Goal: Task Accomplishment & Management: Complete application form

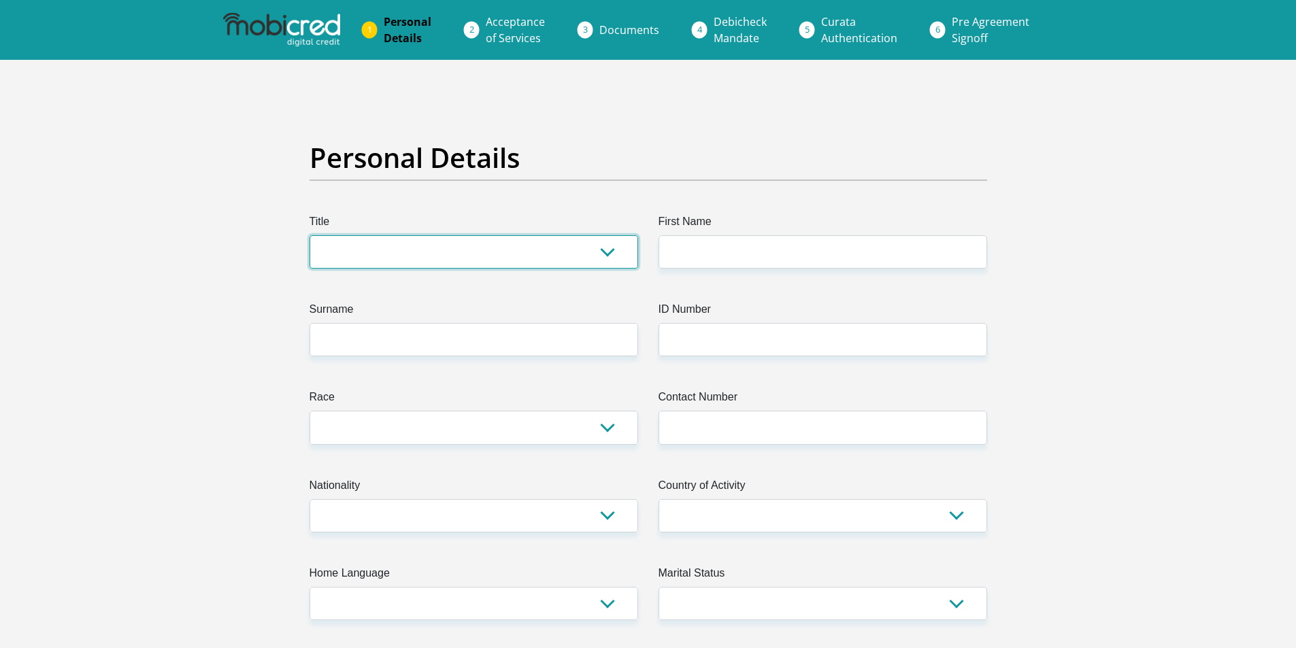
click at [474, 258] on select "Mr Ms Mrs Dr Other" at bounding box center [474, 251] width 329 height 33
select select "Mrs"
click at [310, 235] on select "Mr Ms Mrs Dr Other" at bounding box center [474, 251] width 329 height 33
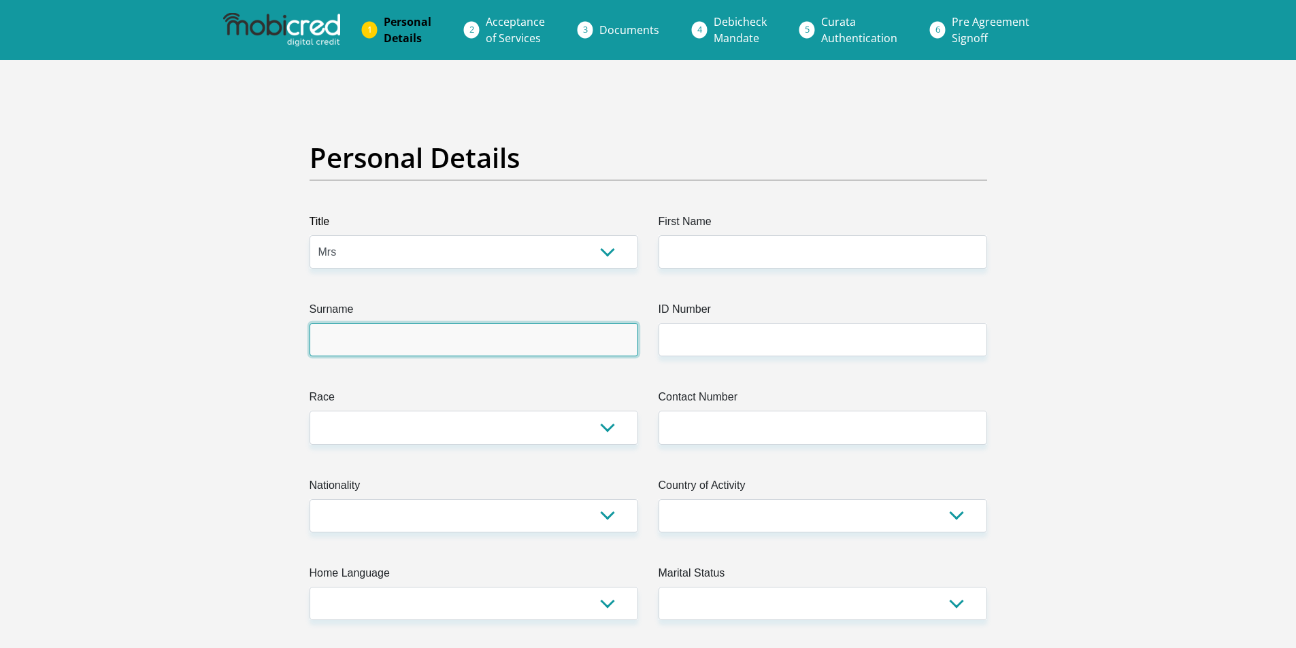
click at [465, 329] on input "Surname" at bounding box center [474, 339] width 329 height 33
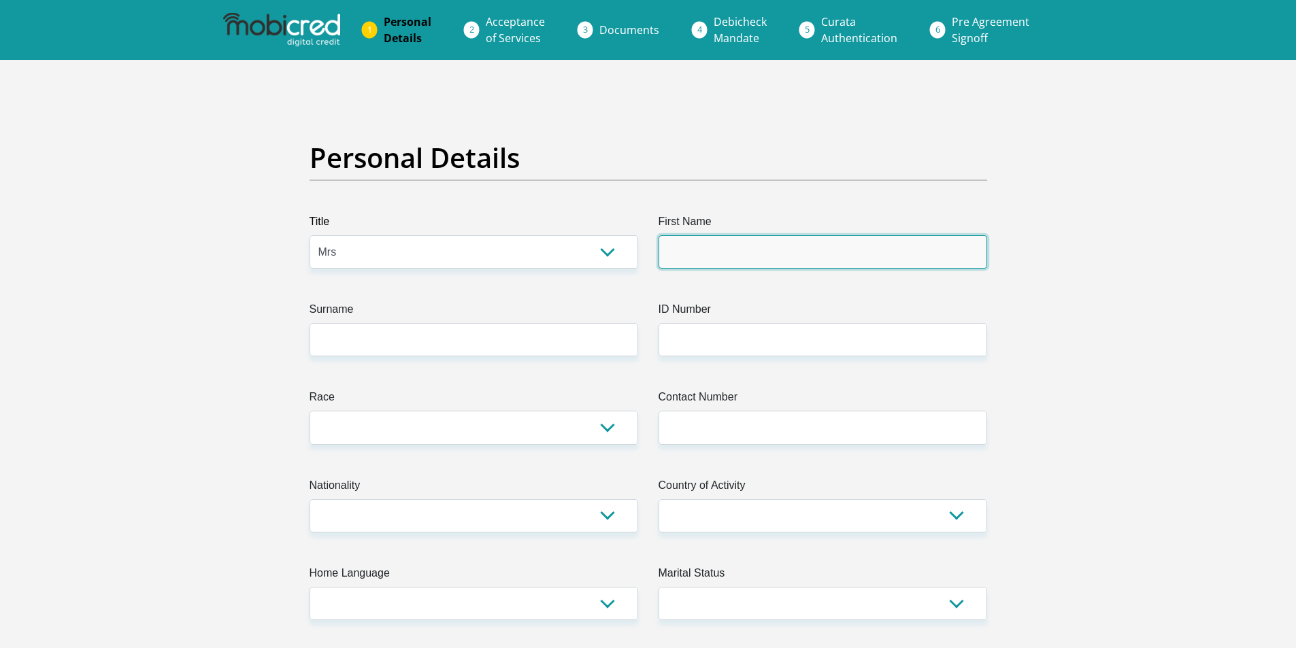
click at [695, 255] on input "First Name" at bounding box center [823, 251] width 329 height 33
type input "DeviBalayya"
type input "Murugan"
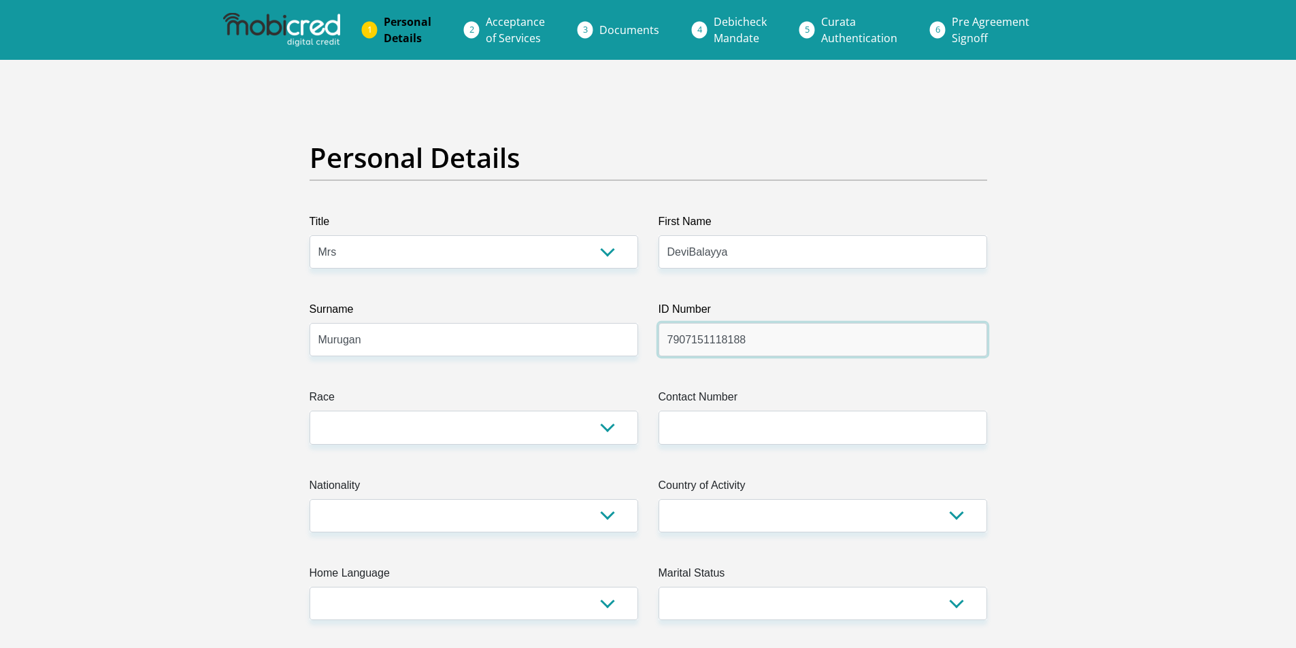
type input "7907151118188"
click at [444, 418] on select "Black Coloured Indian White Other" at bounding box center [474, 427] width 329 height 33
select select "3"
click at [310, 411] on select "Black Coloured Indian White Other" at bounding box center [474, 427] width 329 height 33
click at [756, 429] on input "Contact Number" at bounding box center [823, 427] width 329 height 33
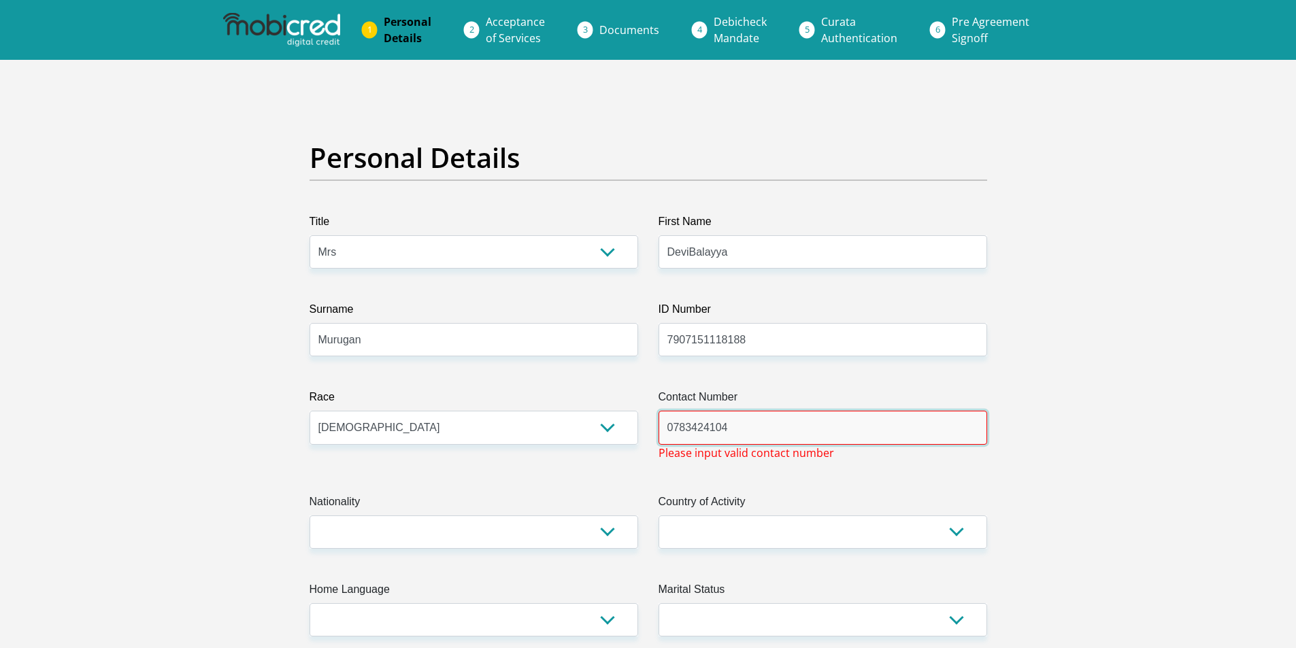
type input "0783424104"
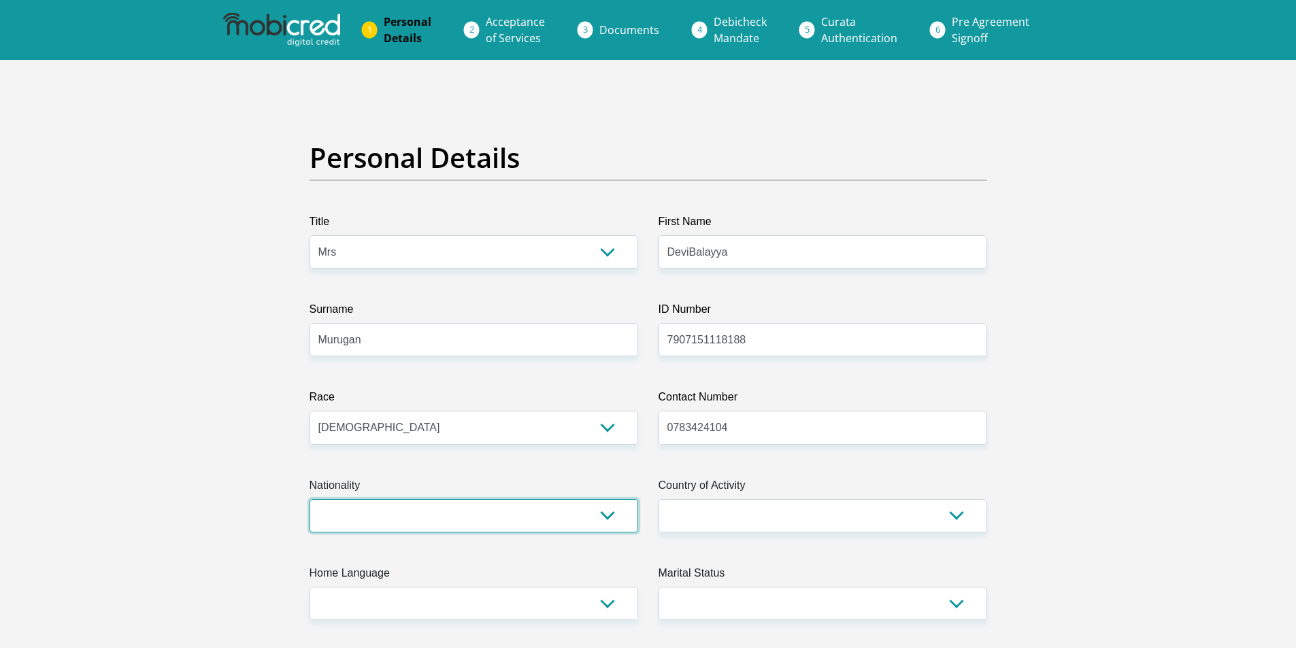
click at [568, 509] on select "South Africa Afghanistan Aland Islands Albania Algeria America Samoa American V…" at bounding box center [474, 515] width 329 height 33
select select "IND"
click at [310, 499] on select "South Africa Afghanistan Aland Islands Albania Algeria America Samoa American V…" at bounding box center [474, 515] width 329 height 33
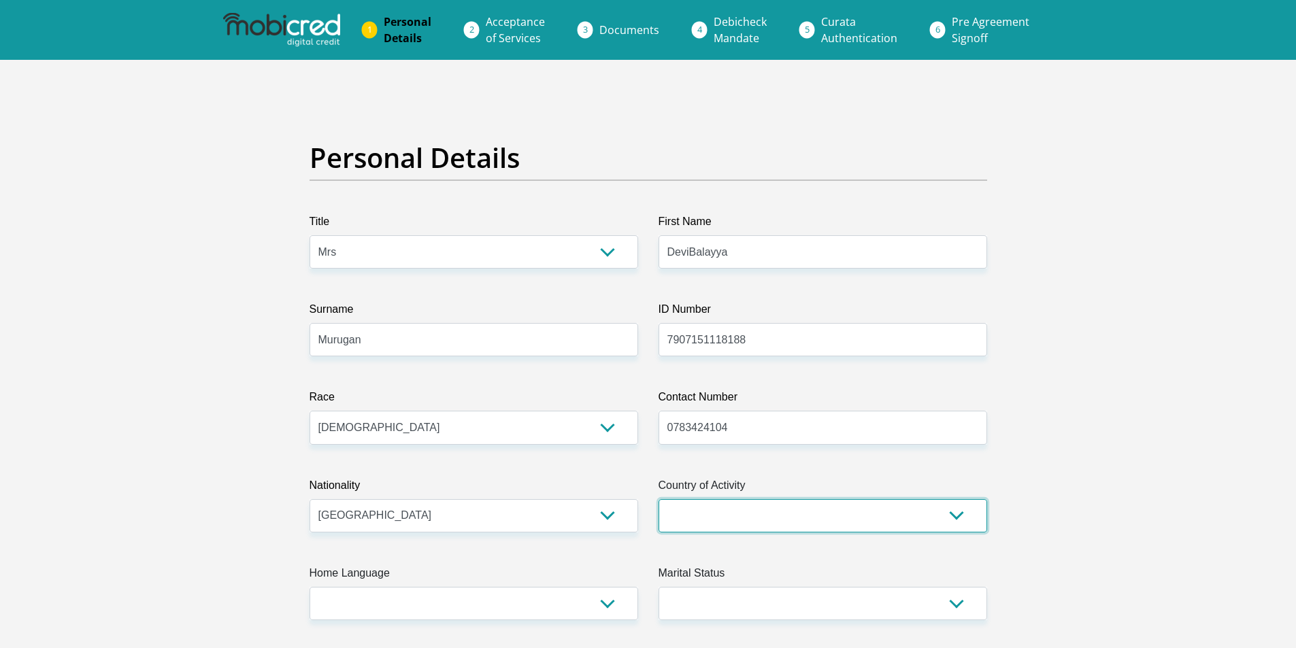
click at [695, 527] on select "South Africa Afghanistan Aland Islands Albania Algeria America Samoa American V…" at bounding box center [823, 515] width 329 height 33
select select "ZAF"
click at [659, 499] on select "South Africa Afghanistan Aland Islands Albania Algeria America Samoa American V…" at bounding box center [823, 515] width 329 height 33
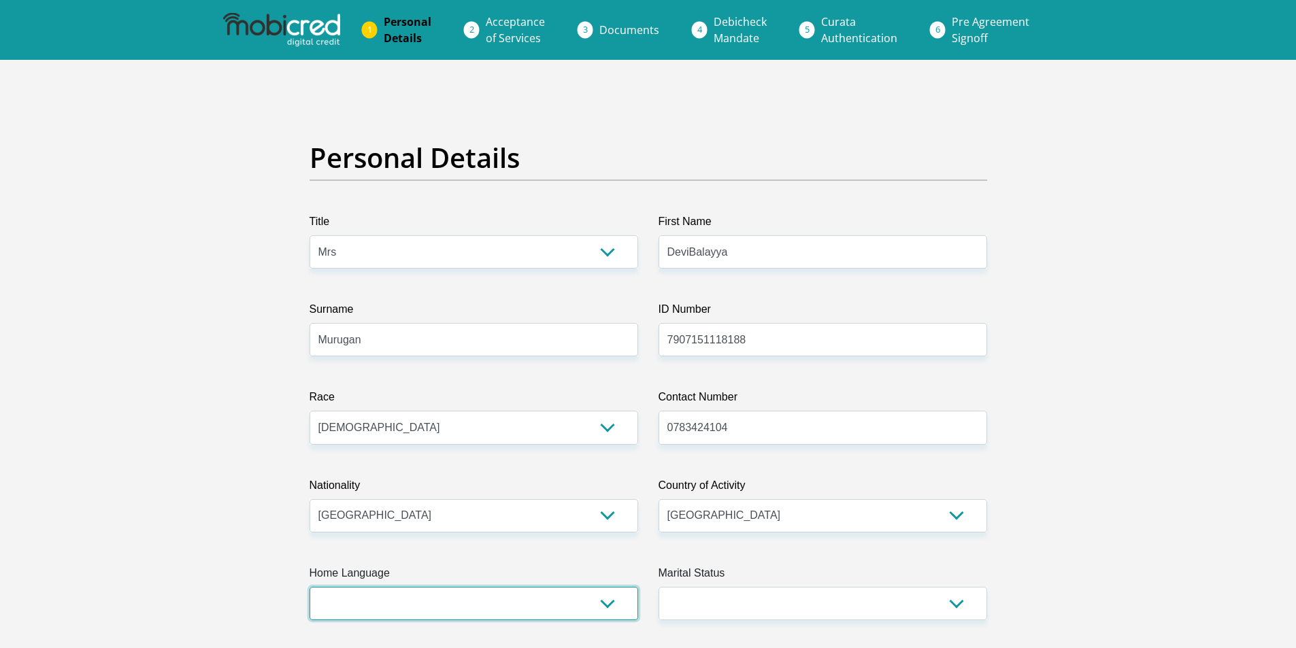
click at [461, 611] on select "Afrikaans English Sepedi South Ndebele Southern Sotho Swati Tsonga Tswana Venda…" at bounding box center [474, 603] width 329 height 33
select select "eng"
click at [310, 587] on select "Afrikaans English Sepedi South Ndebele Southern Sotho Swati Tsonga Tswana Venda…" at bounding box center [474, 603] width 329 height 33
click at [808, 606] on select "Married ANC Single Divorced Widowed Married COP or Customary Law" at bounding box center [823, 603] width 329 height 33
select select "5"
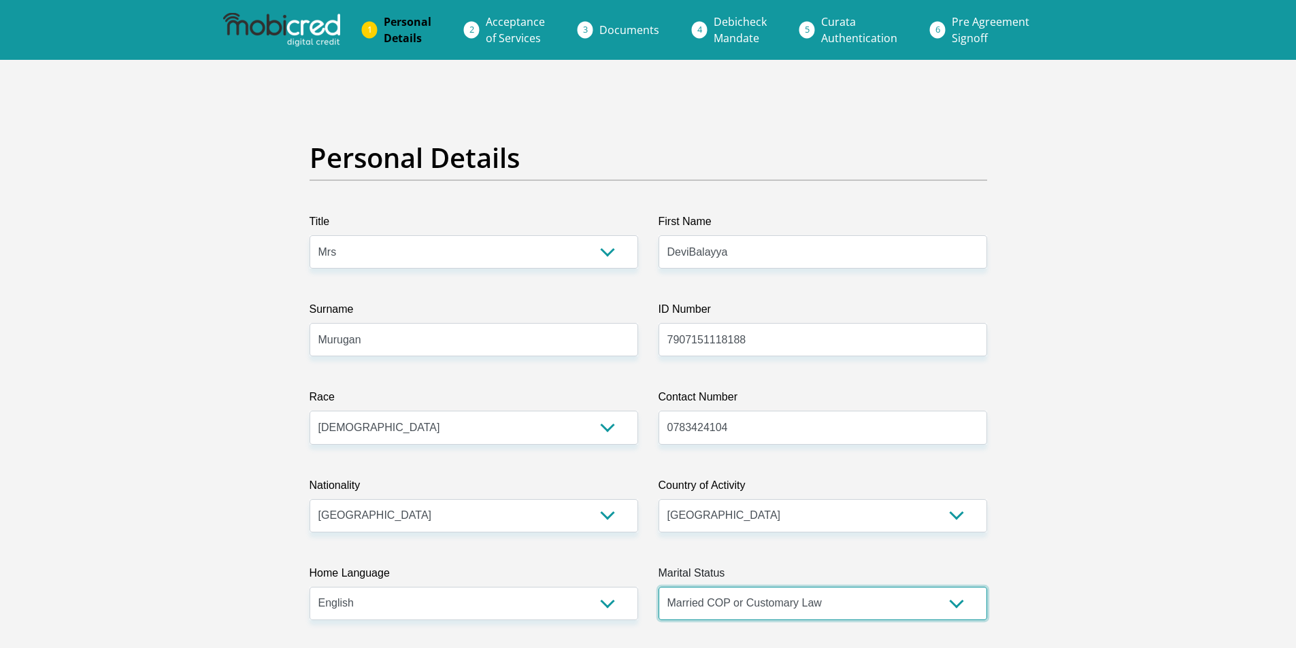
click at [659, 587] on select "Married ANC Single Divorced Widowed Married COP or Customary Law" at bounding box center [823, 603] width 329 height 33
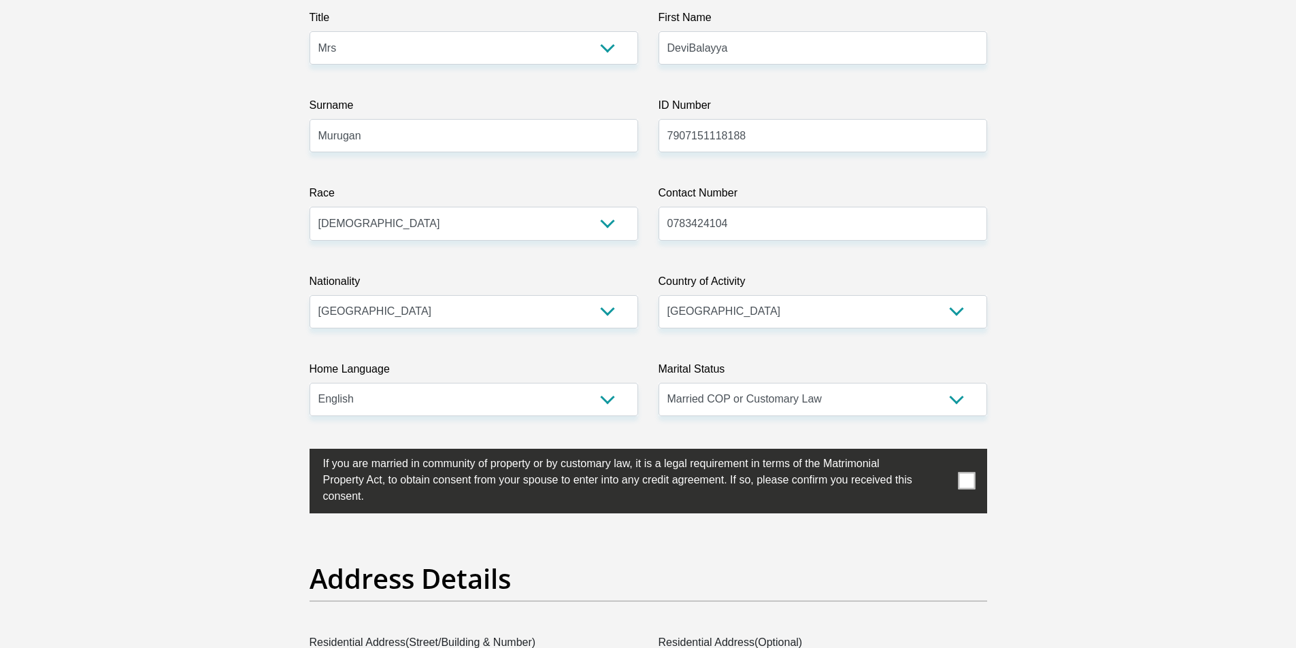
click at [970, 486] on span at bounding box center [966, 481] width 17 height 17
click at [296, 452] on input "checkbox" at bounding box center [296, 452] width 0 height 0
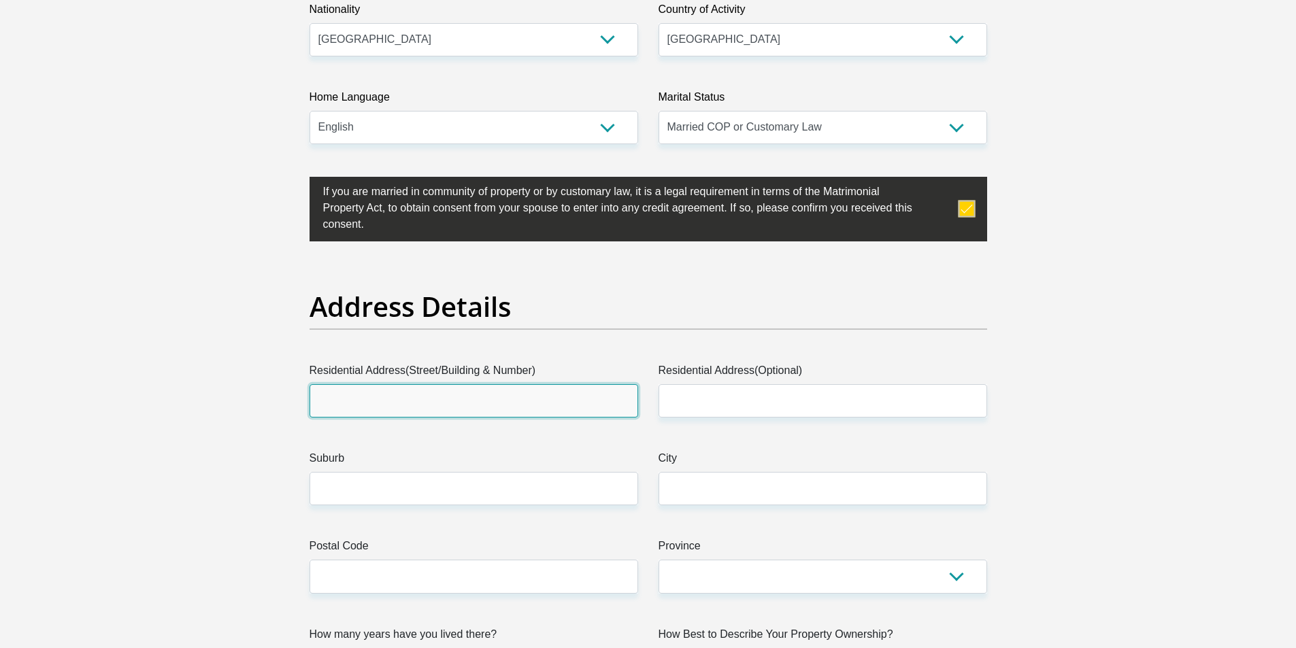
click at [612, 401] on input "Residential Address(Street/Building & Number)" at bounding box center [474, 400] width 329 height 33
type input "3 Villa Di Castello"
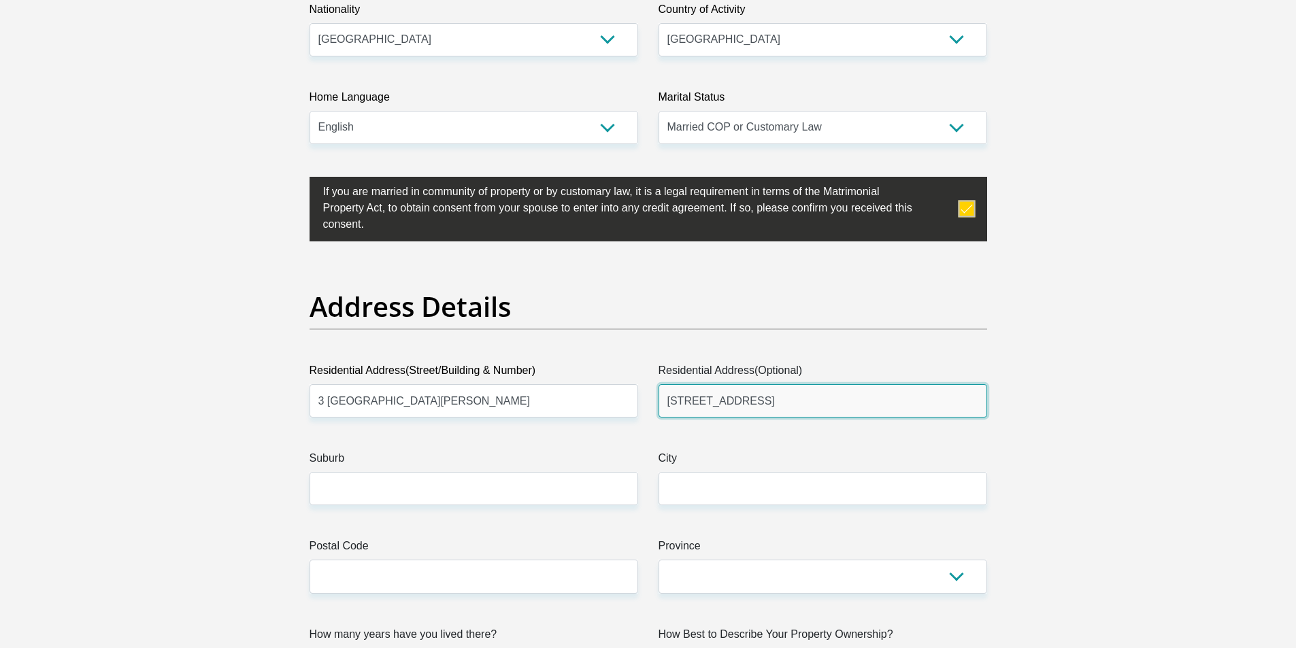
type input "27 Nanyuki Road"
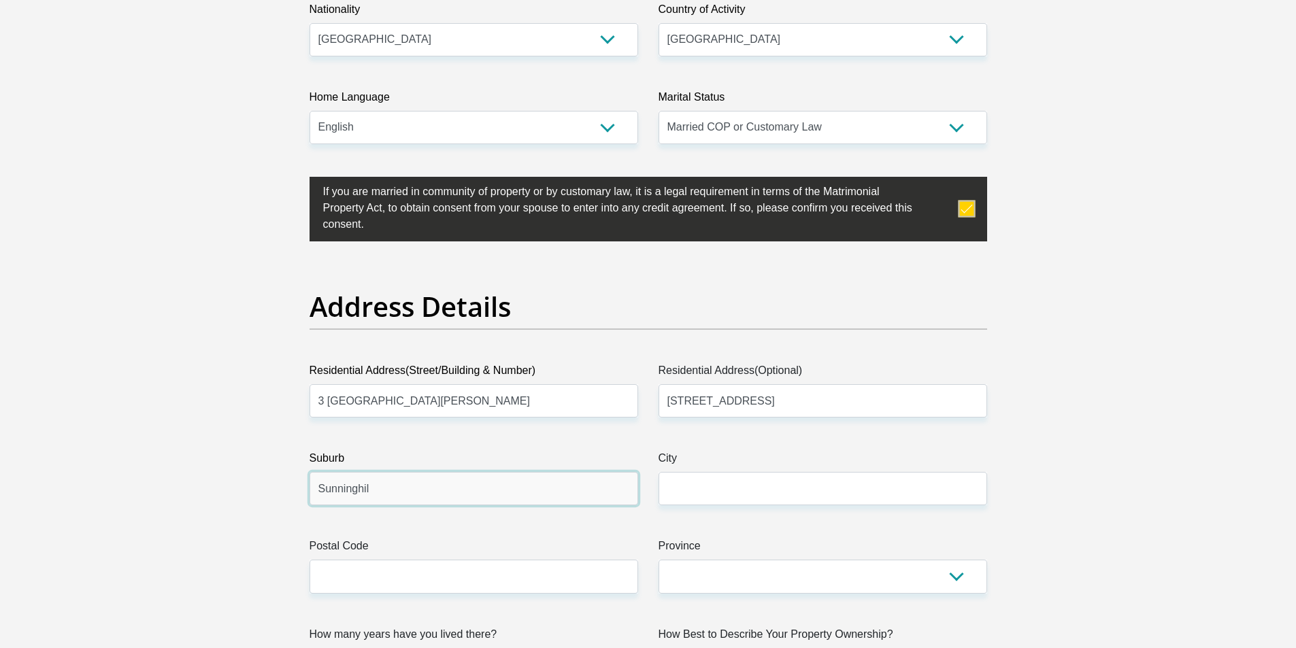
type input "Sunninghil"
type input "Sandton"
type input "2191"
select select "Gauteng"
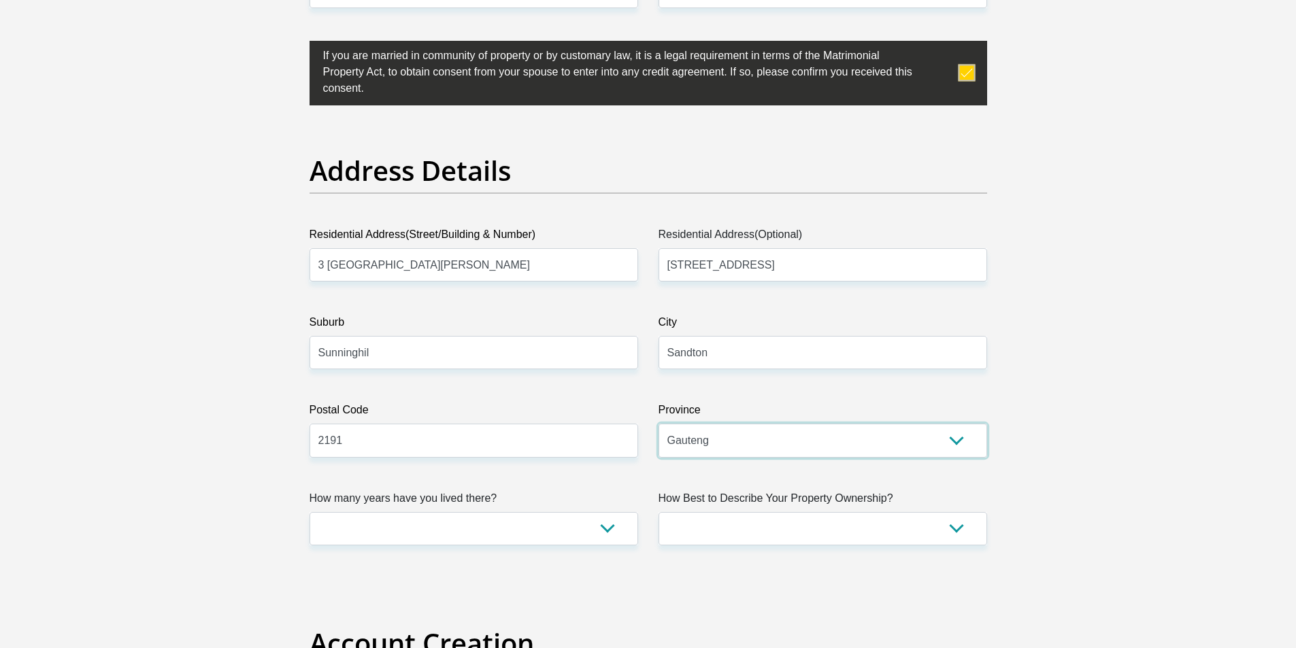
scroll to position [748, 0]
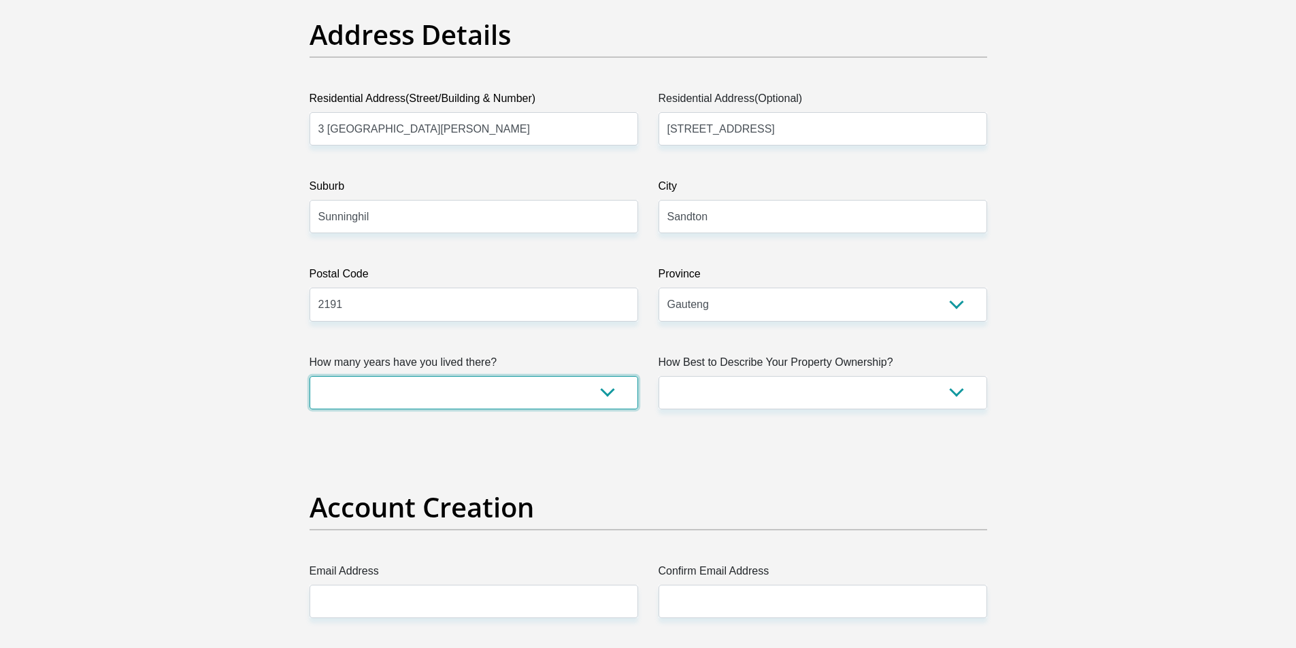
click at [377, 384] on select "less than 1 year 1-3 years 3-5 years 5+ years" at bounding box center [474, 392] width 329 height 33
select select "5"
click at [310, 376] on select "less than 1 year 1-3 years 3-5 years 5+ years" at bounding box center [474, 392] width 329 height 33
click at [732, 372] on label "How Best to Describe Your Property Ownership?" at bounding box center [823, 366] width 329 height 22
click at [732, 376] on select "Owned Rented Family Owned Company Dwelling" at bounding box center [823, 392] width 329 height 33
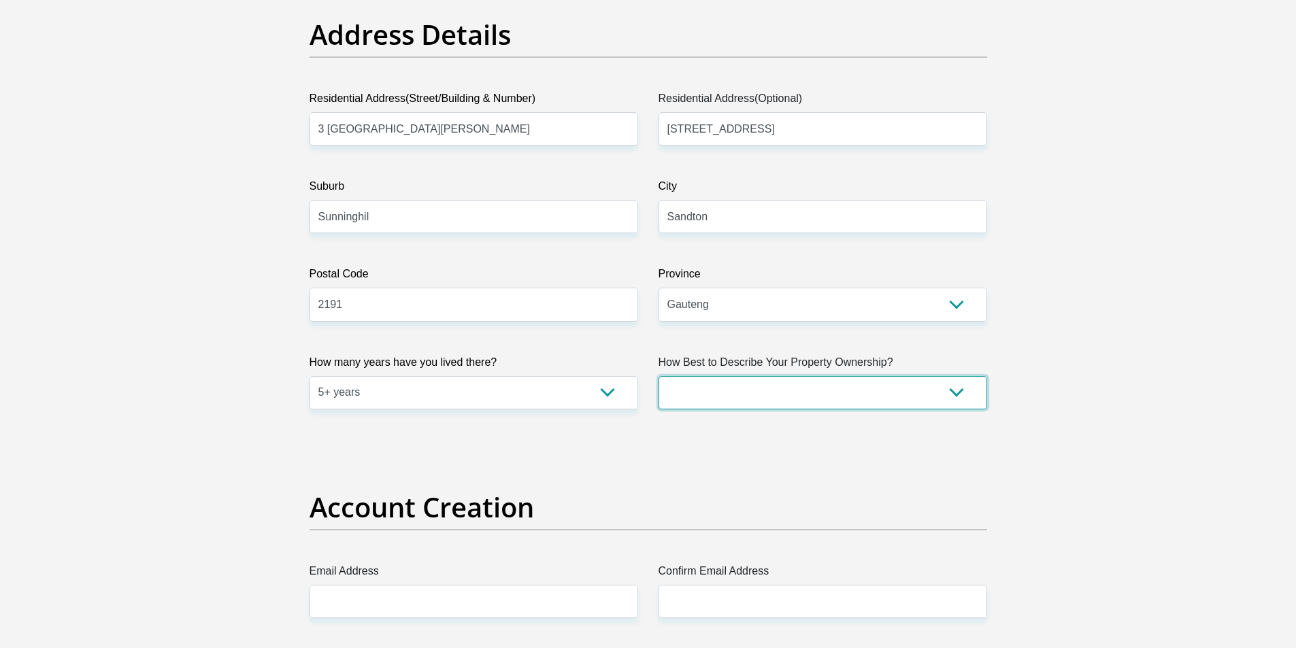
click at [732, 380] on select "Owned Rented Family Owned Company Dwelling" at bounding box center [823, 392] width 329 height 33
select select "Owned"
click at [659, 376] on select "Owned Rented Family Owned Company Dwelling" at bounding box center [823, 392] width 329 height 33
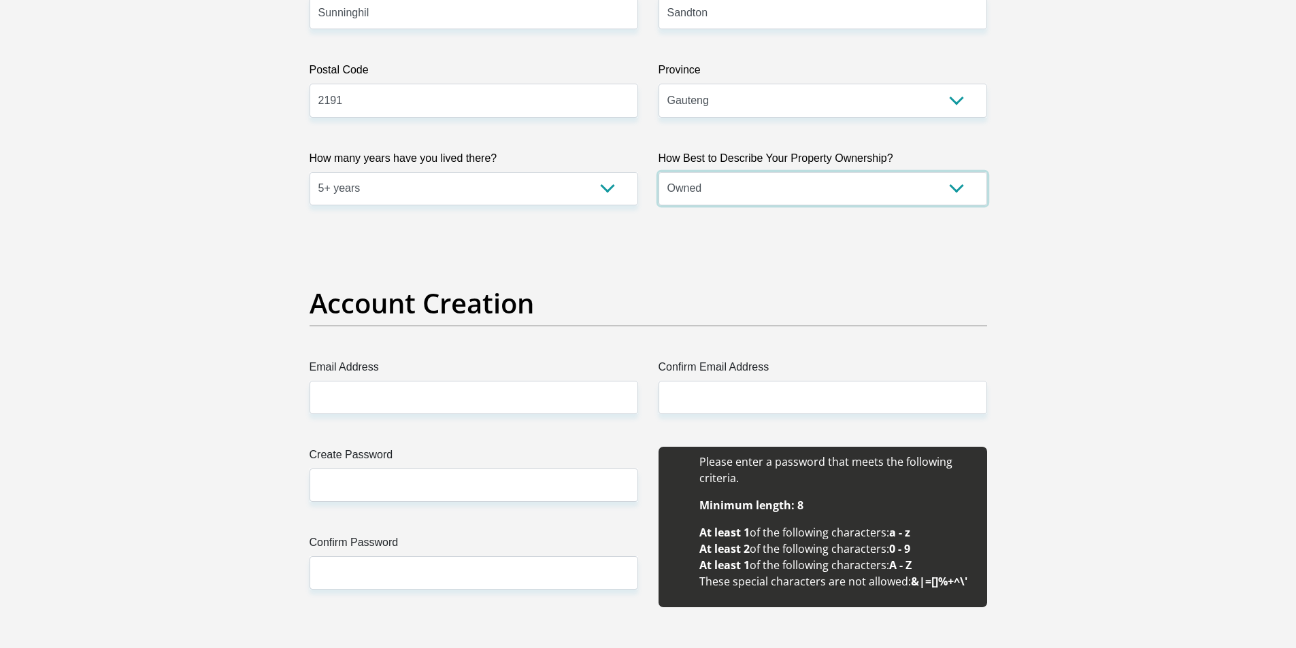
scroll to position [1021, 0]
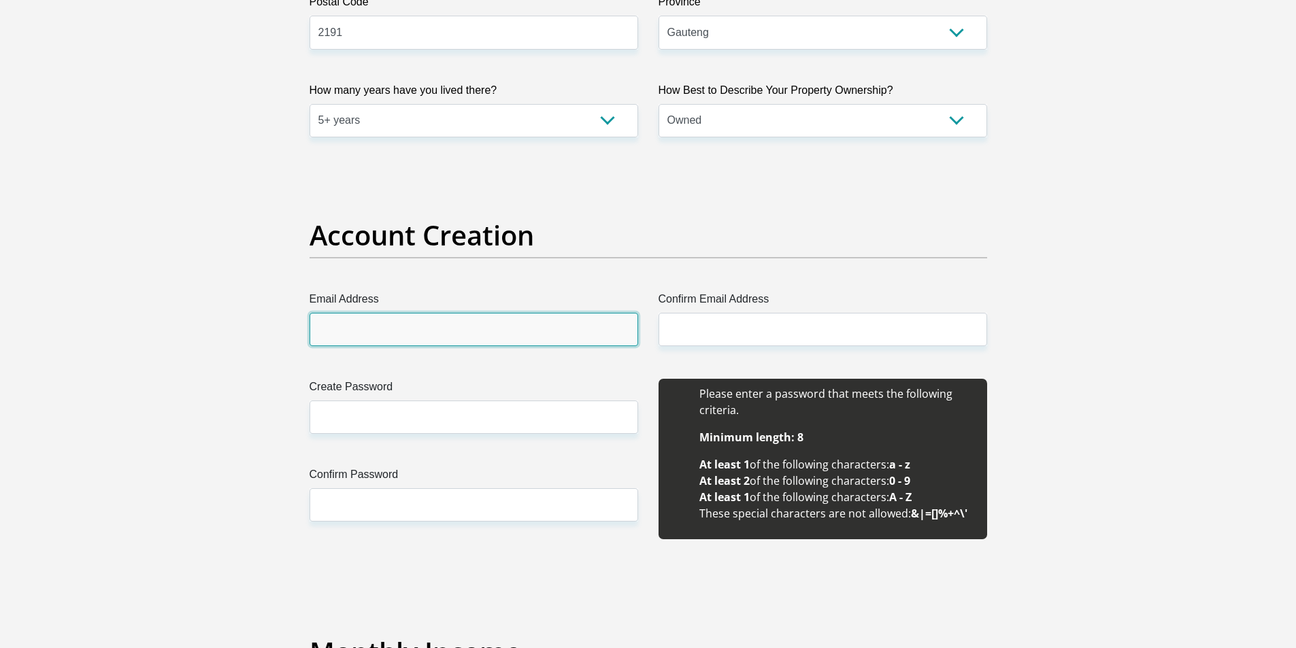
click at [429, 331] on input "Email Address" at bounding box center [474, 329] width 329 height 33
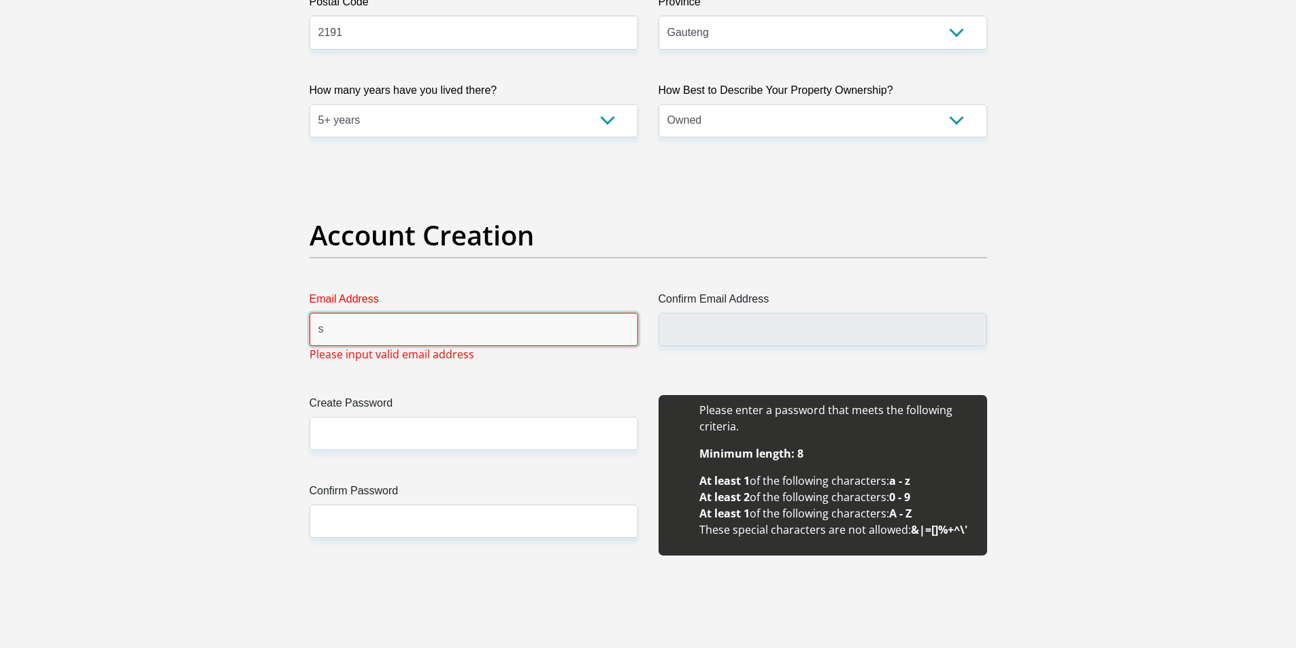
type input "subatrababu@gmail.com"
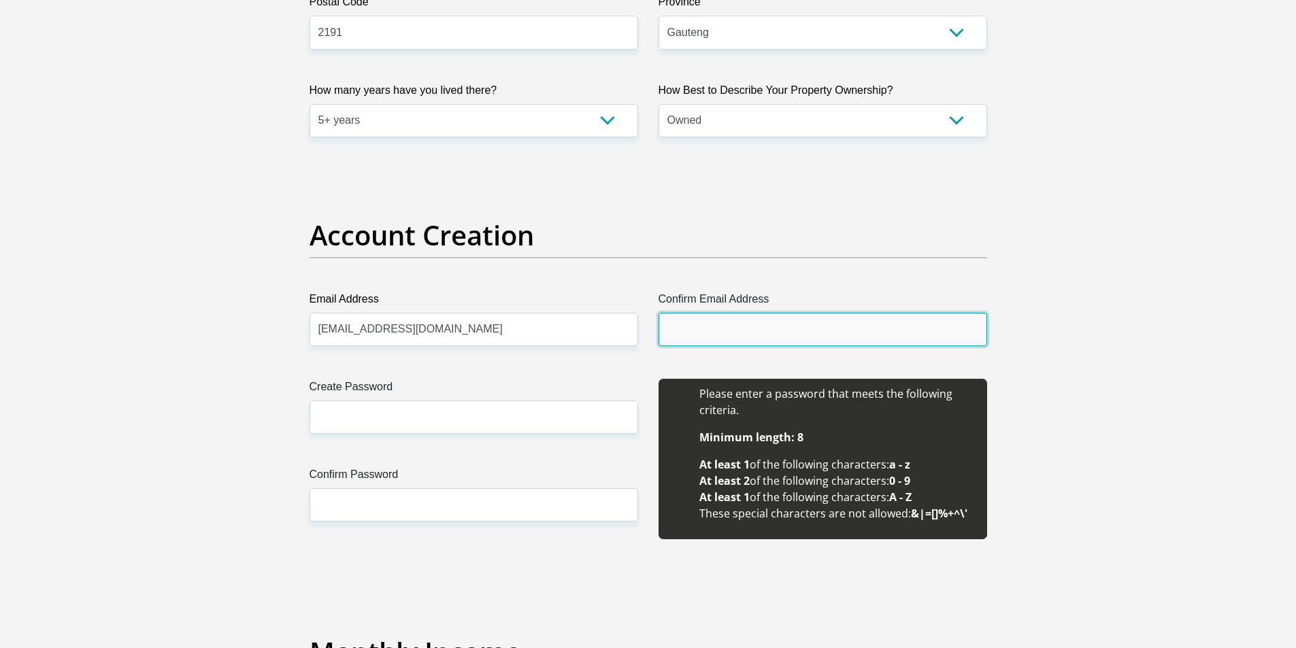
click at [750, 323] on input "Confirm Email Address" at bounding box center [823, 329] width 329 height 33
type input "subatrababu@gmail.com"
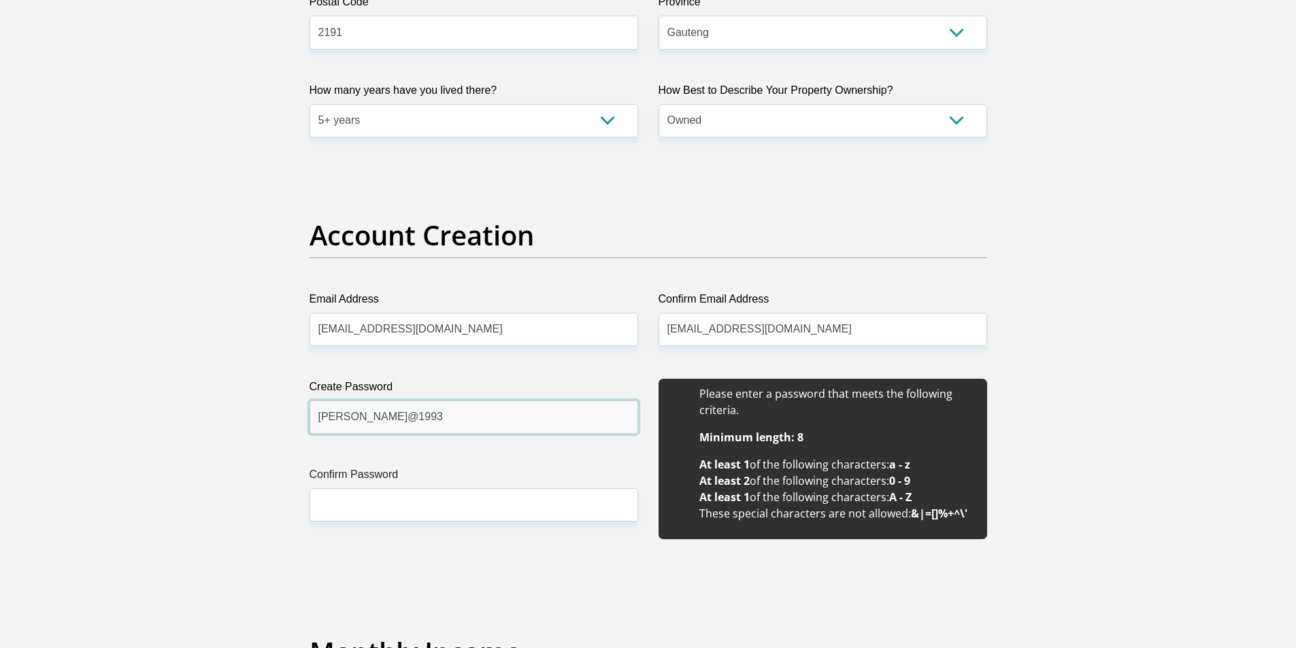
type input "HonestRaj@1993"
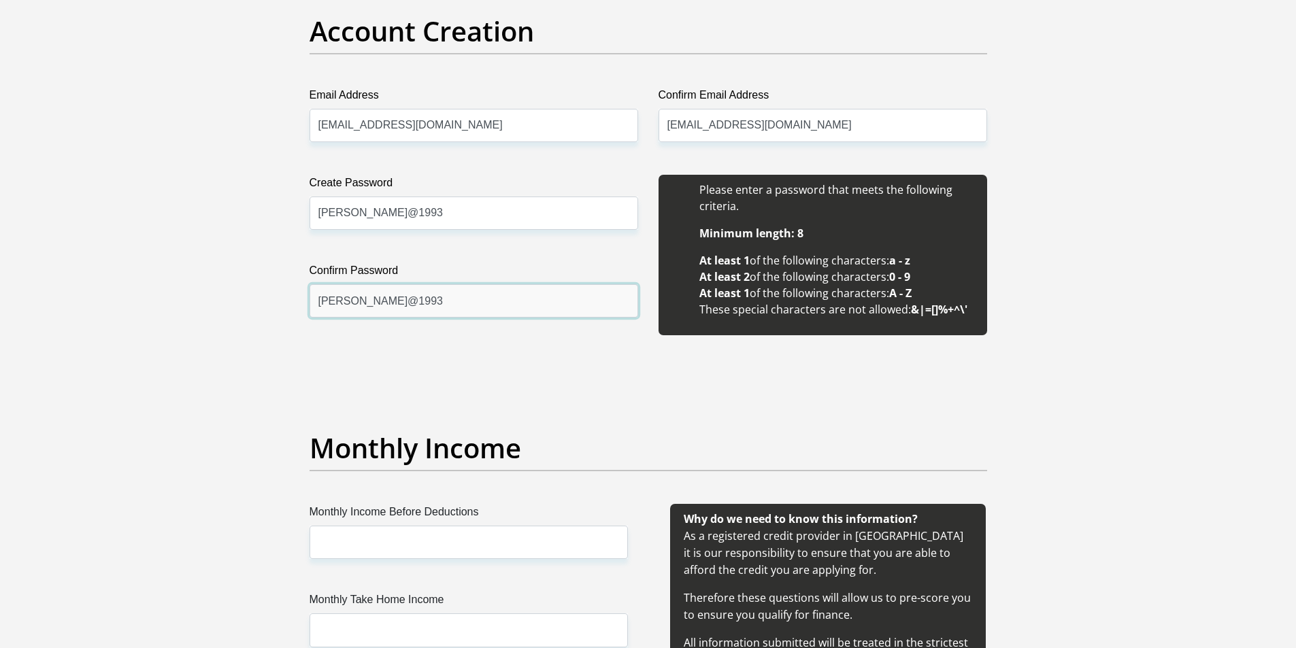
type input "HonestRaj@1993"
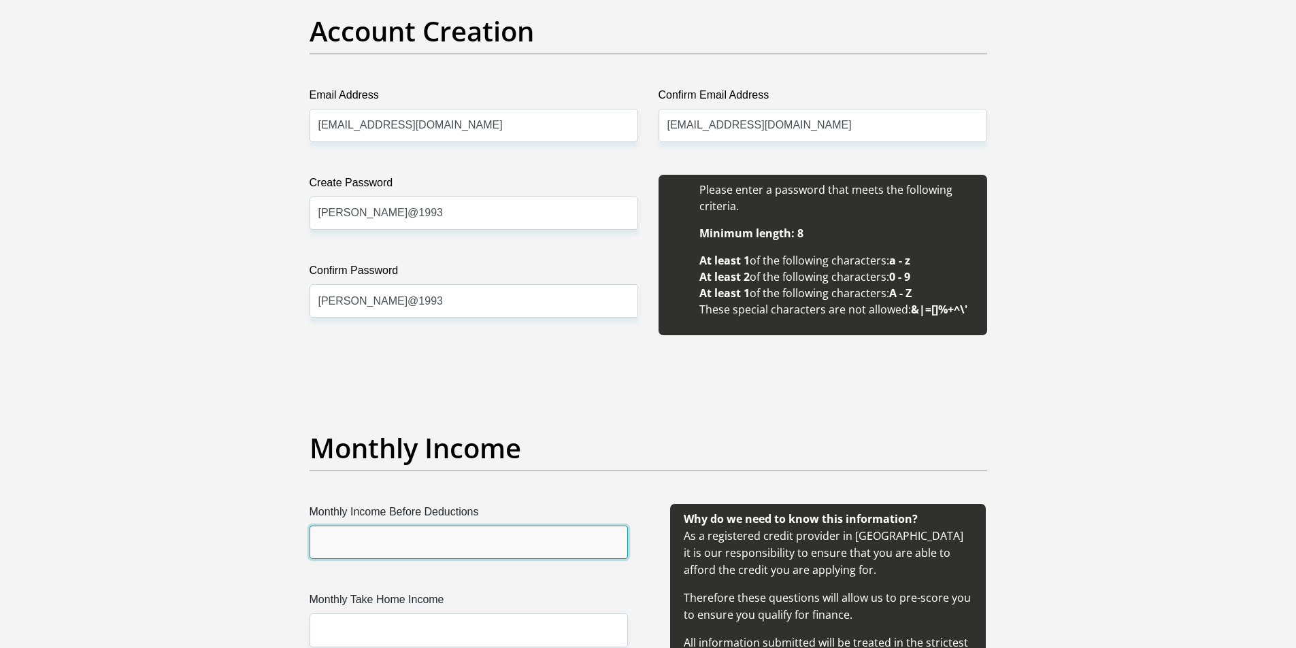
click at [491, 544] on input "Monthly Income Before Deductions" at bounding box center [469, 542] width 318 height 33
type input "127000"
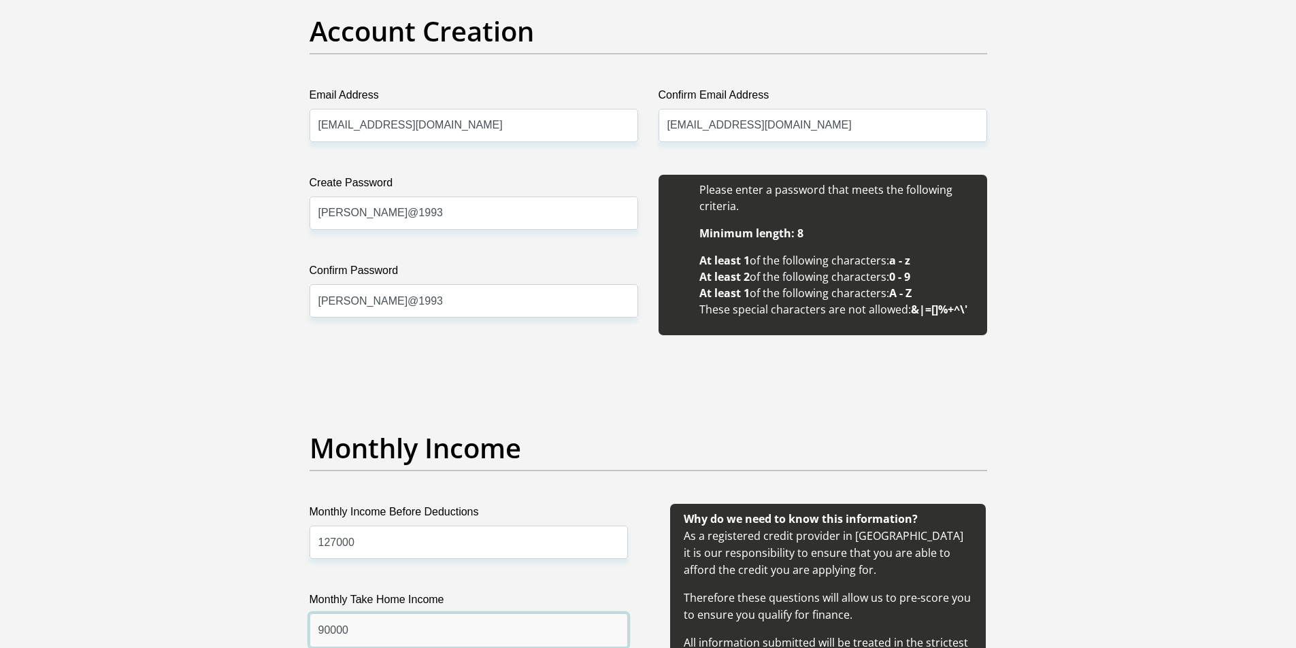
type input "90000"
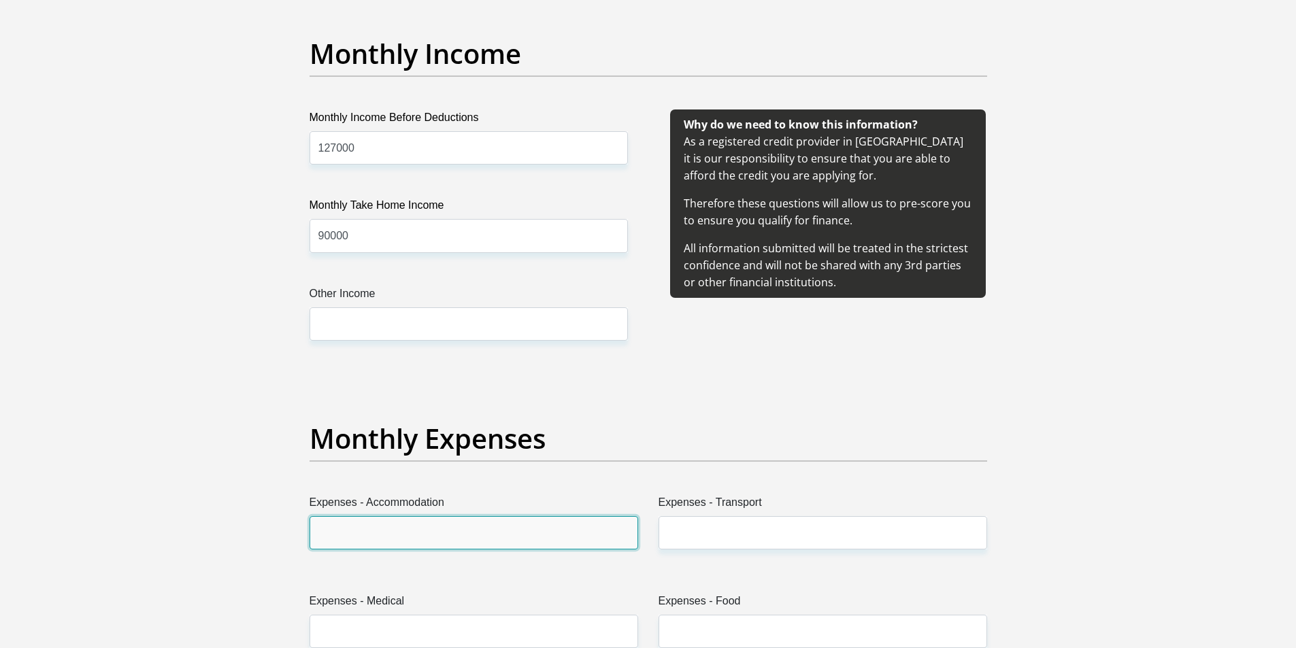
click at [491, 544] on input "Expenses - Accommodation" at bounding box center [474, 532] width 329 height 33
type input "0"
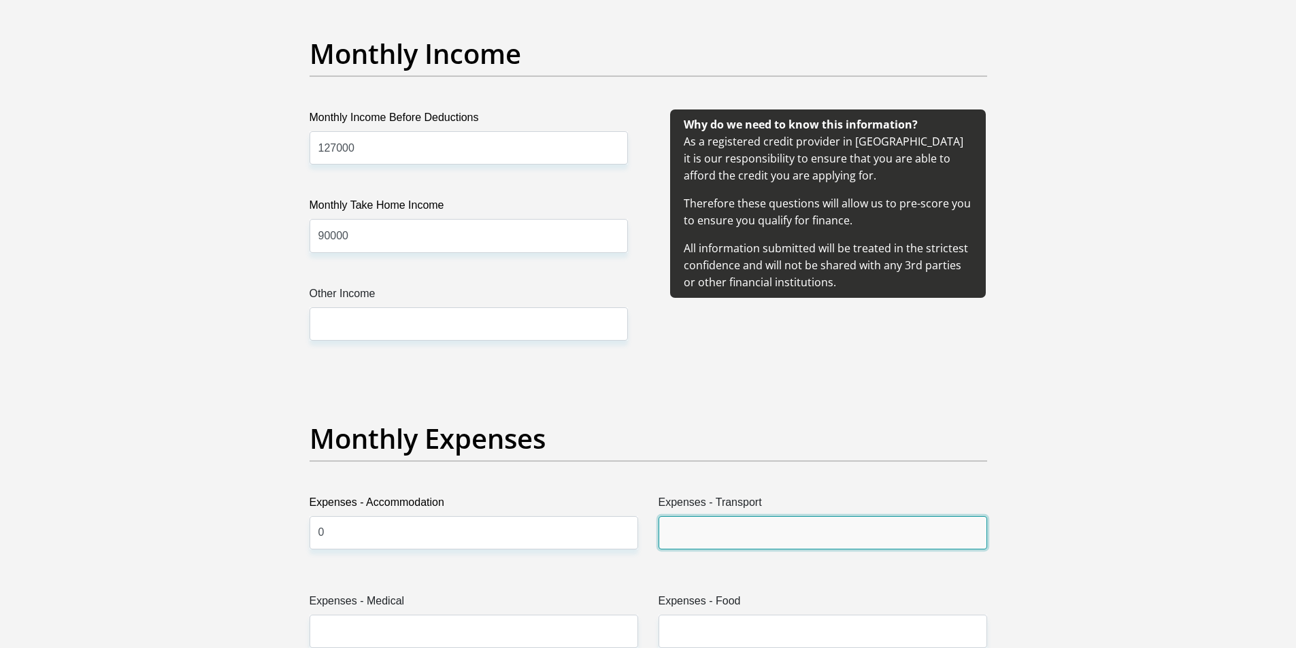
click at [756, 536] on input "Expenses - Transport" at bounding box center [823, 532] width 329 height 33
type input "1000"
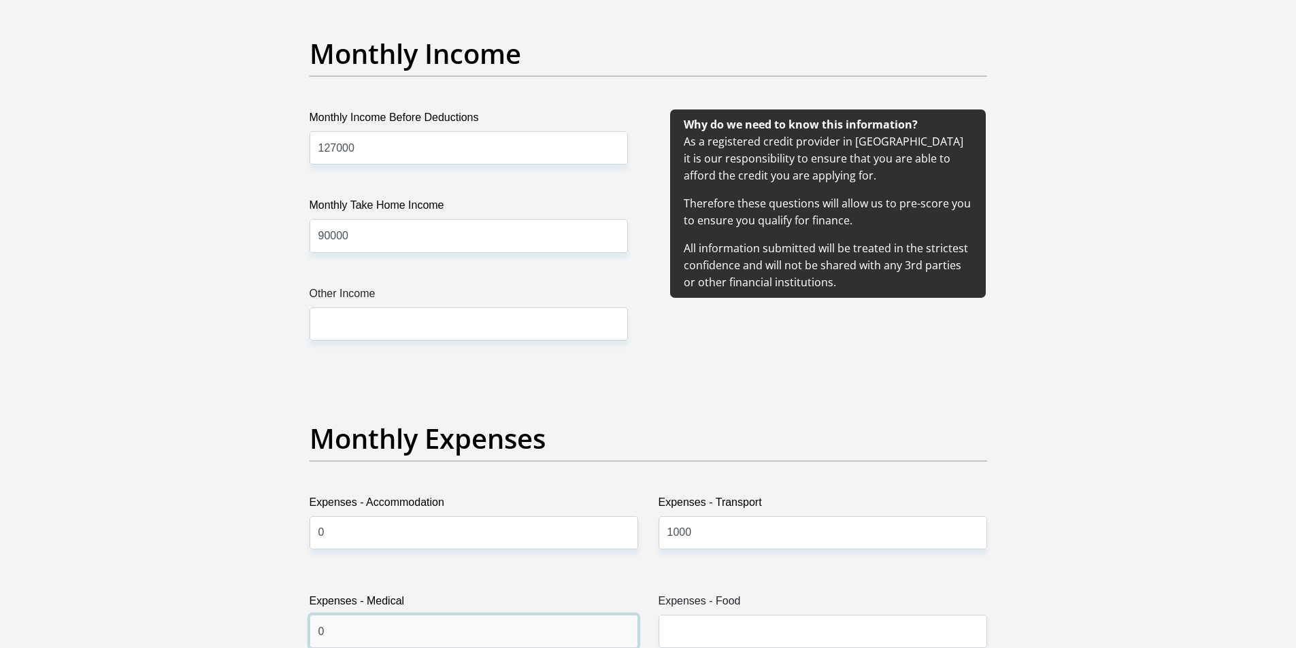
type input "0"
type input "2000"
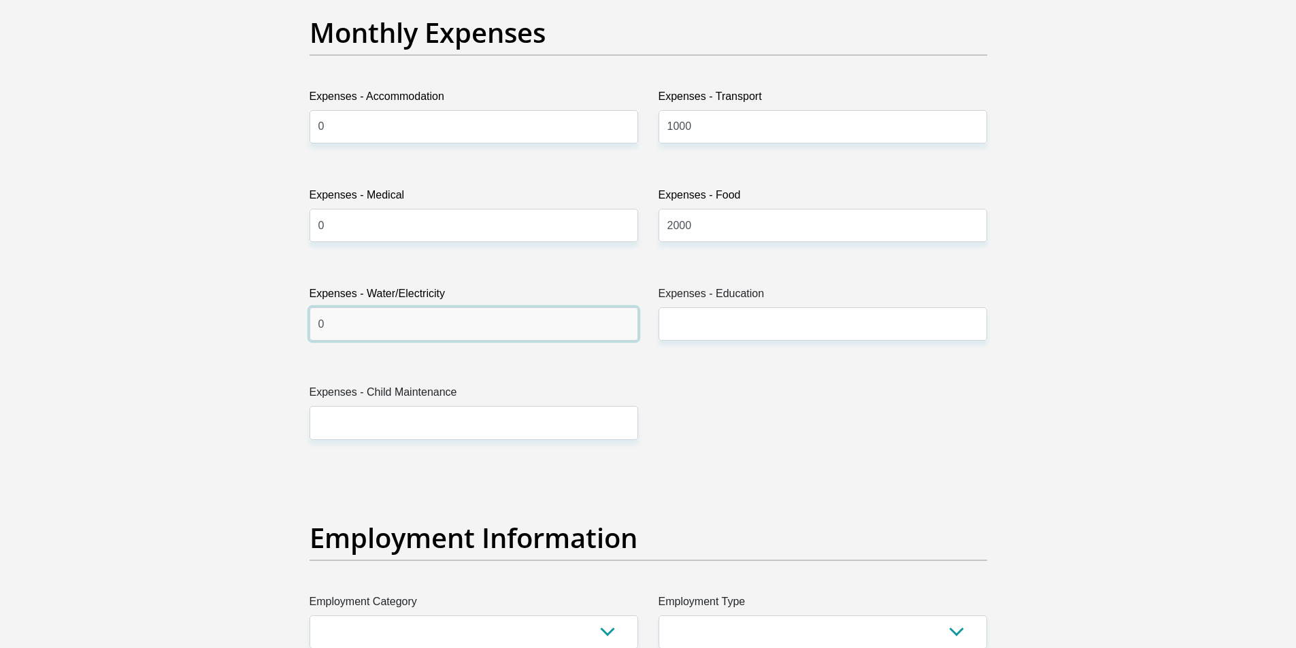
type input "0"
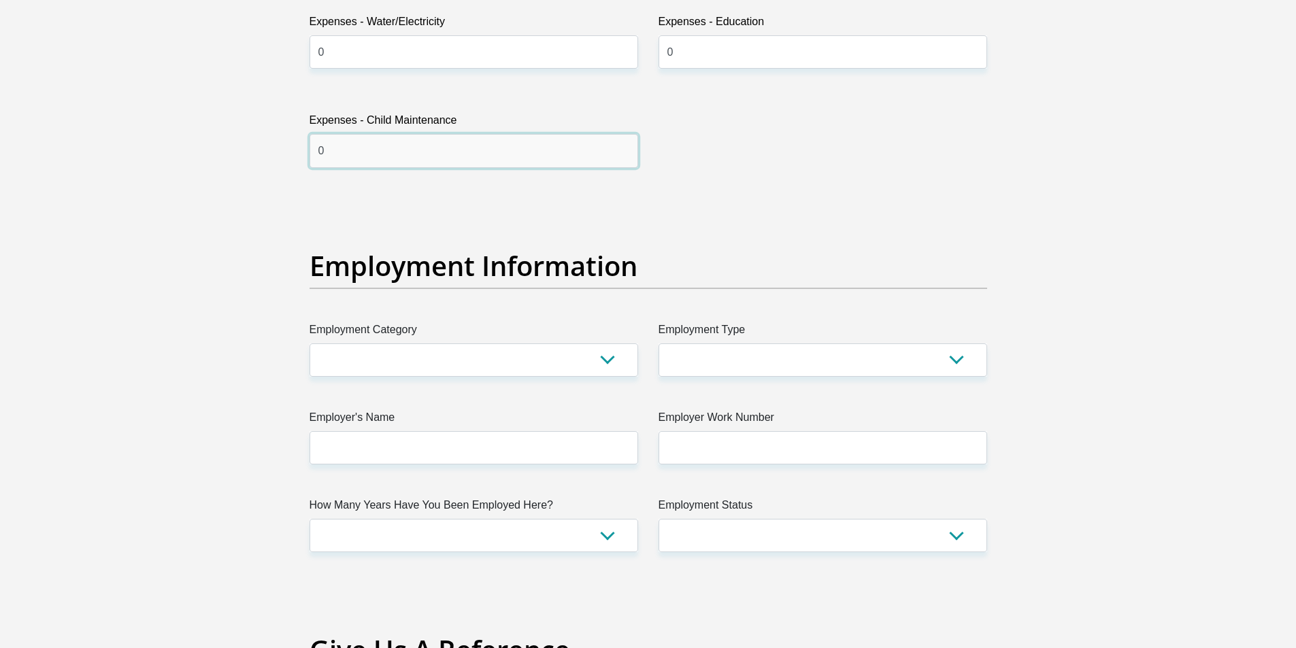
type input "0"
click at [500, 344] on select "AGRICULTURE ALCOHOL & TOBACCO CONSTRUCTION MATERIALS METALLURGY EQUIPMENT FOR R…" at bounding box center [474, 360] width 329 height 33
select select "17"
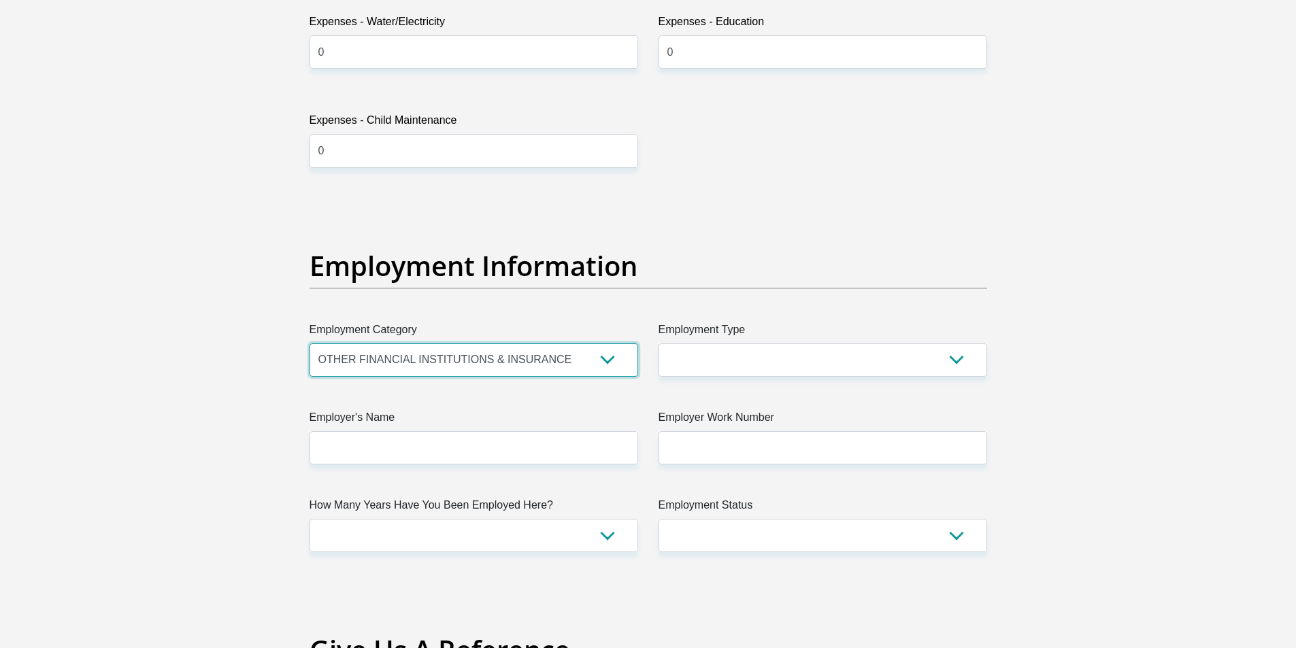
click at [310, 344] on select "AGRICULTURE ALCOHOL & TOBACCO CONSTRUCTION MATERIALS METALLURGY EQUIPMENT FOR R…" at bounding box center [474, 360] width 329 height 33
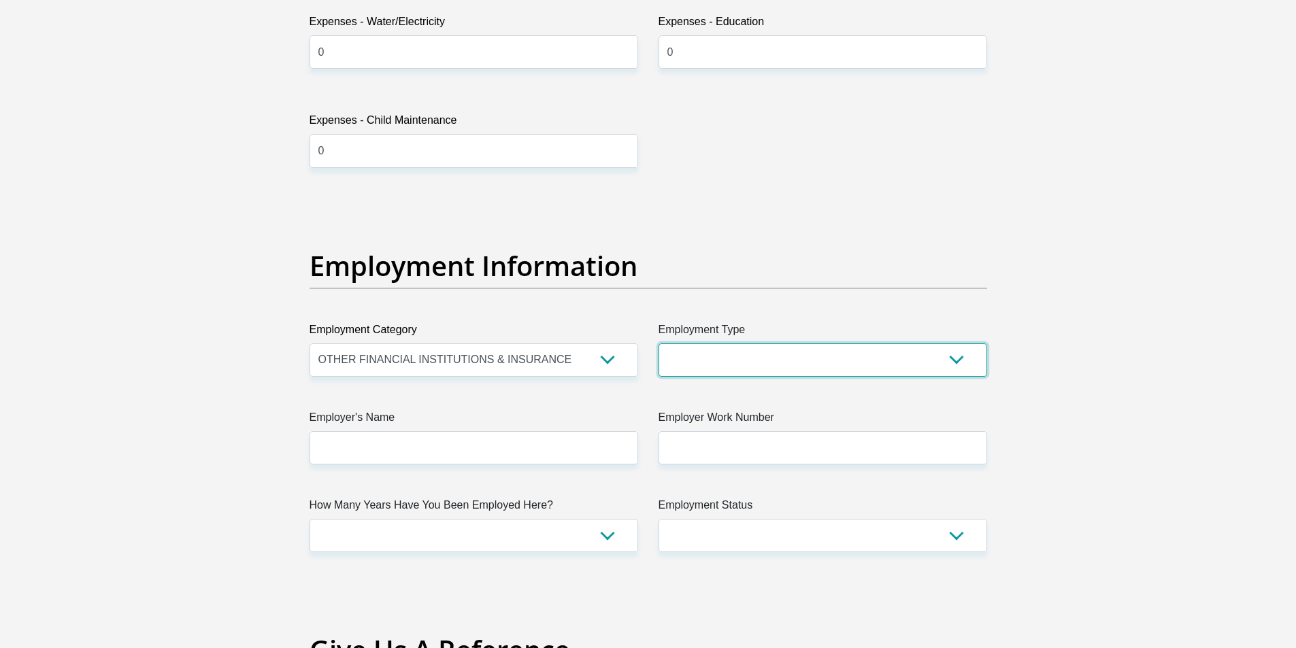
click at [716, 372] on select "College/Lecturer Craft Seller Creative Driver Executive Farmer Forces - Non Com…" at bounding box center [823, 360] width 329 height 33
select select "Manager"
click at [659, 344] on select "College/Lecturer Craft Seller Creative Driver Executive Farmer Forces - Non Com…" at bounding box center [823, 360] width 329 height 33
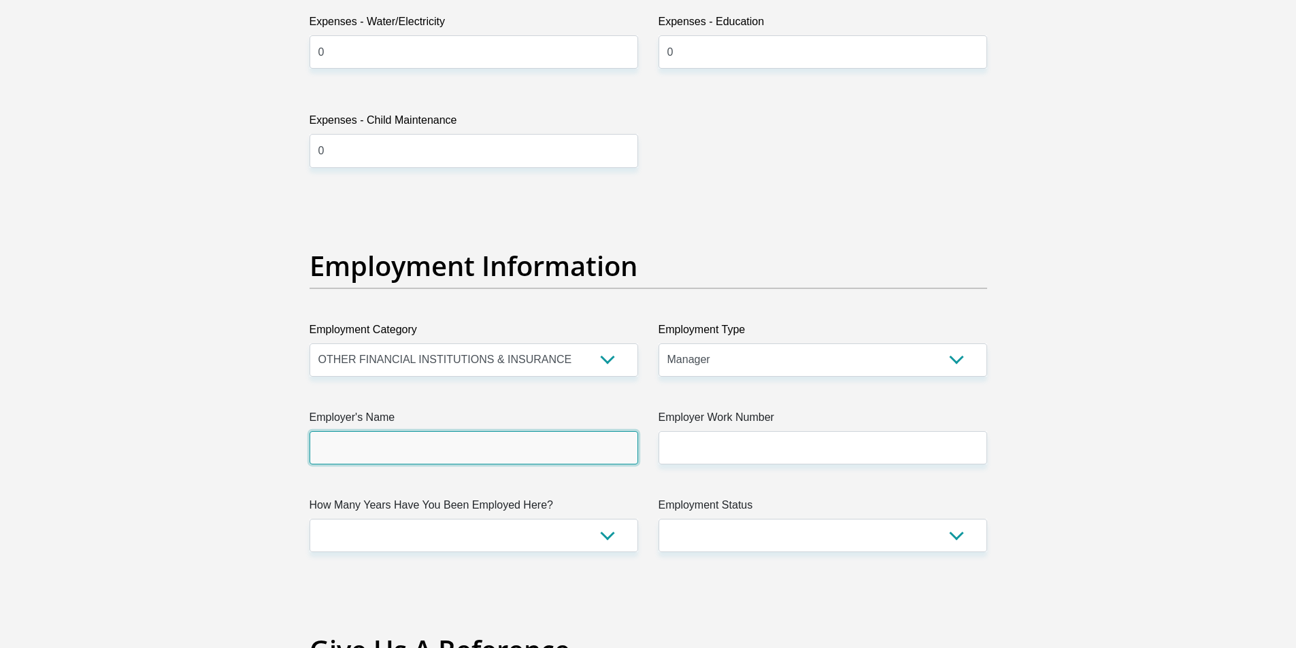
click at [535, 444] on input "Employer's Name" at bounding box center [474, 447] width 329 height 33
type input "AfricanBank"
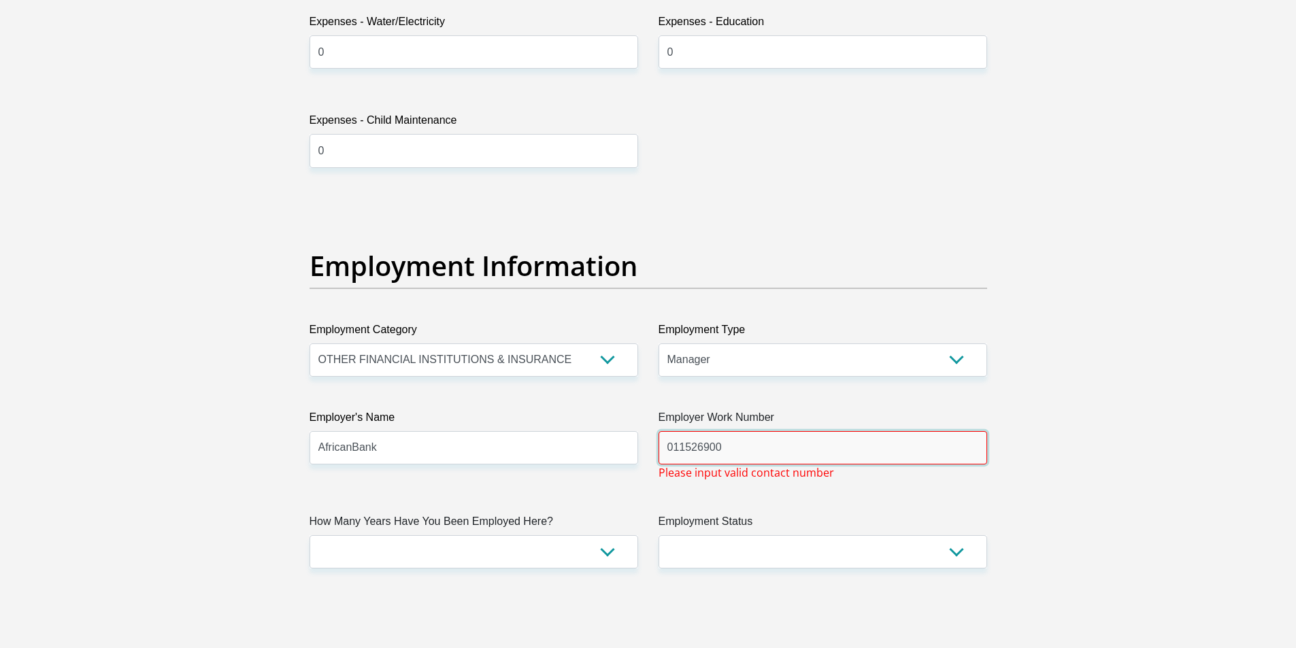
click at [743, 454] on input "011526900" at bounding box center [823, 447] width 329 height 33
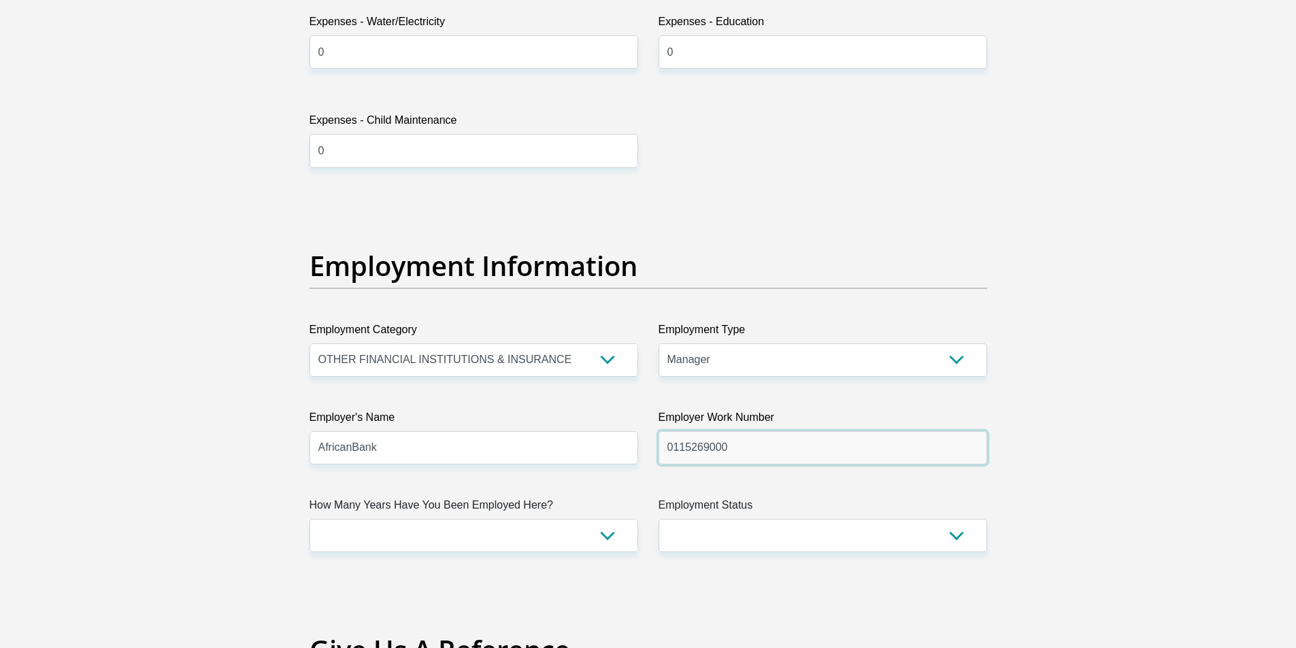
type input "0115269000"
click at [472, 529] on select "less than 1 year 1-3 years 3-5 years 5+ years" at bounding box center [474, 535] width 329 height 33
select select "60"
click at [310, 519] on select "less than 1 year 1-3 years 3-5 years 5+ years" at bounding box center [474, 535] width 329 height 33
click at [812, 533] on select "Permanent/Full-time Part-time/Casual Contract Worker Self-Employed Housewife Re…" at bounding box center [823, 535] width 329 height 33
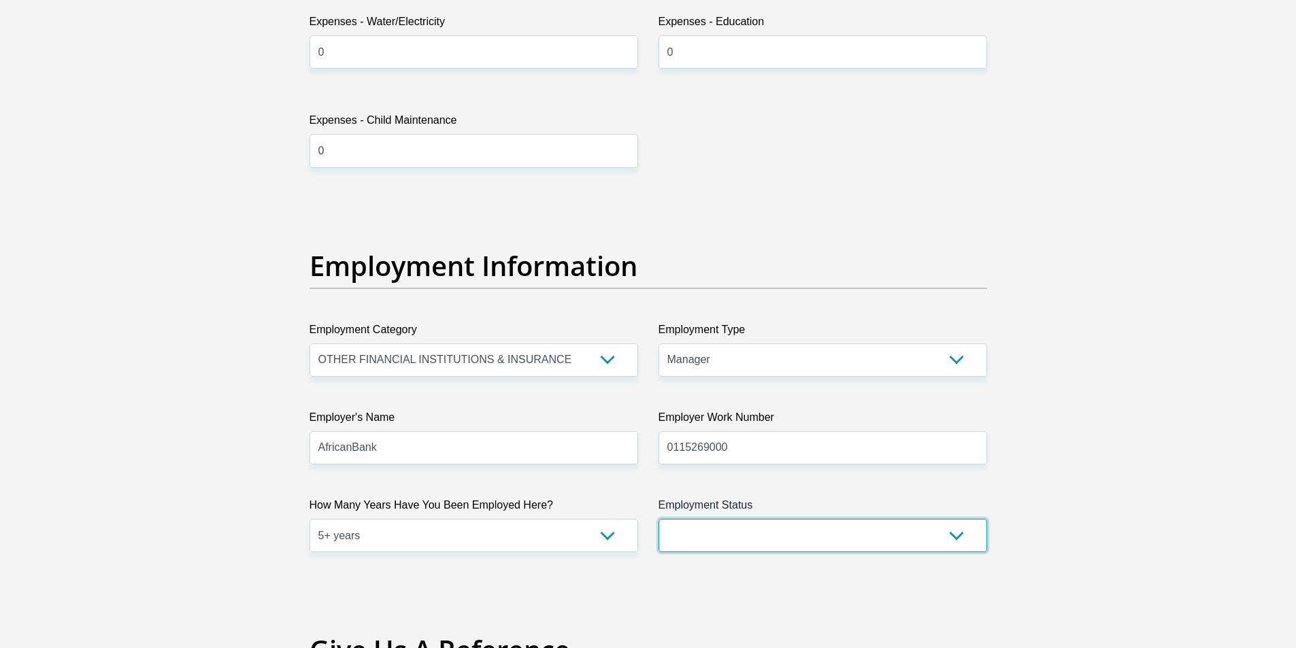
select select "1"
click at [659, 519] on select "Permanent/Full-time Part-time/Casual Contract Worker Self-Employed Housewife Re…" at bounding box center [823, 535] width 329 height 33
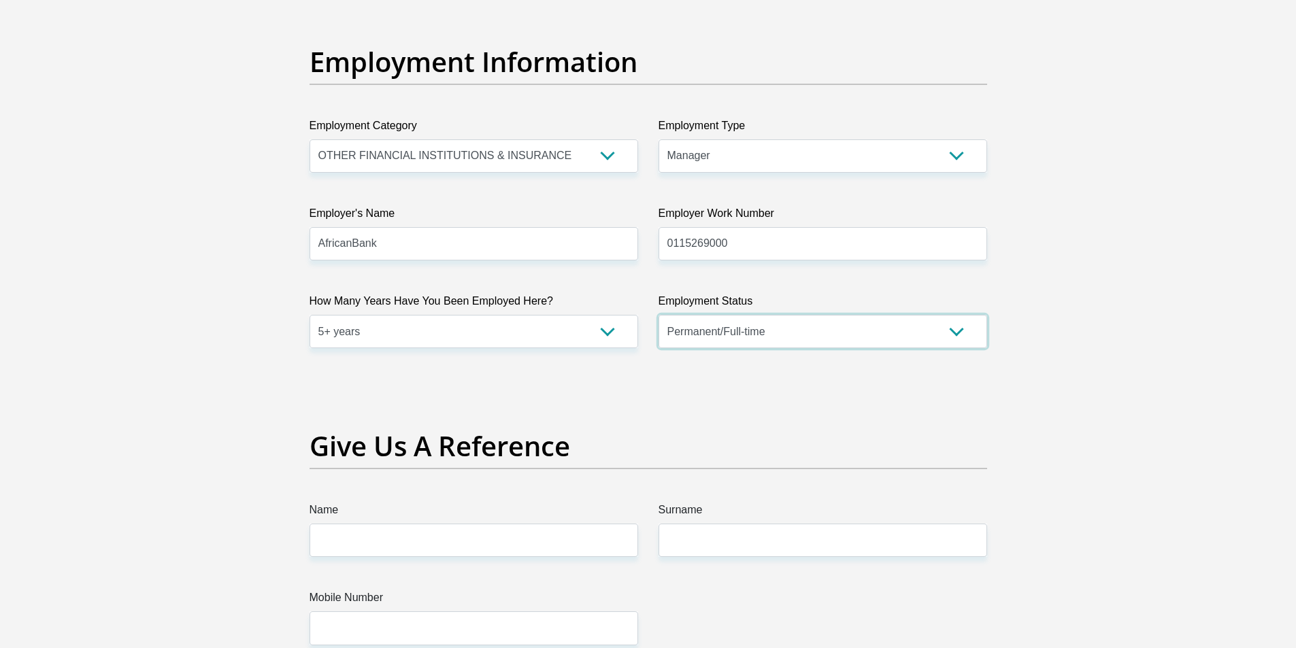
scroll to position [2638, 0]
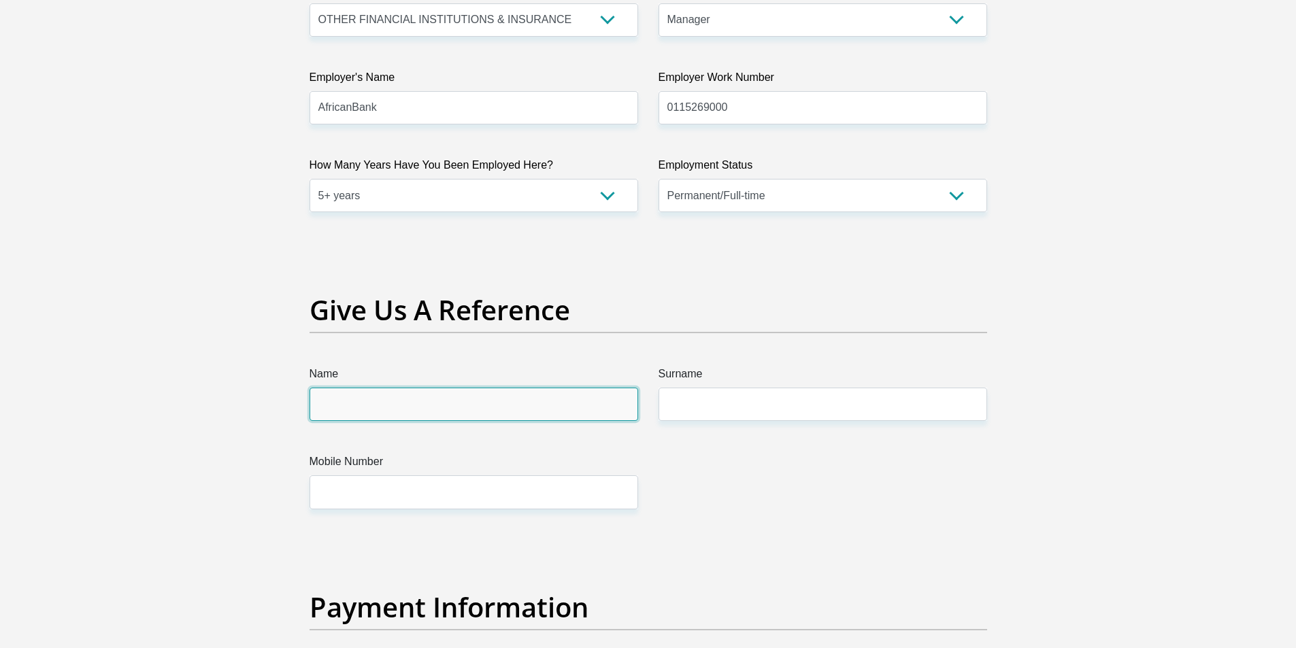
click at [454, 418] on input "Name" at bounding box center [474, 404] width 329 height 33
type input "Makgaritsa"
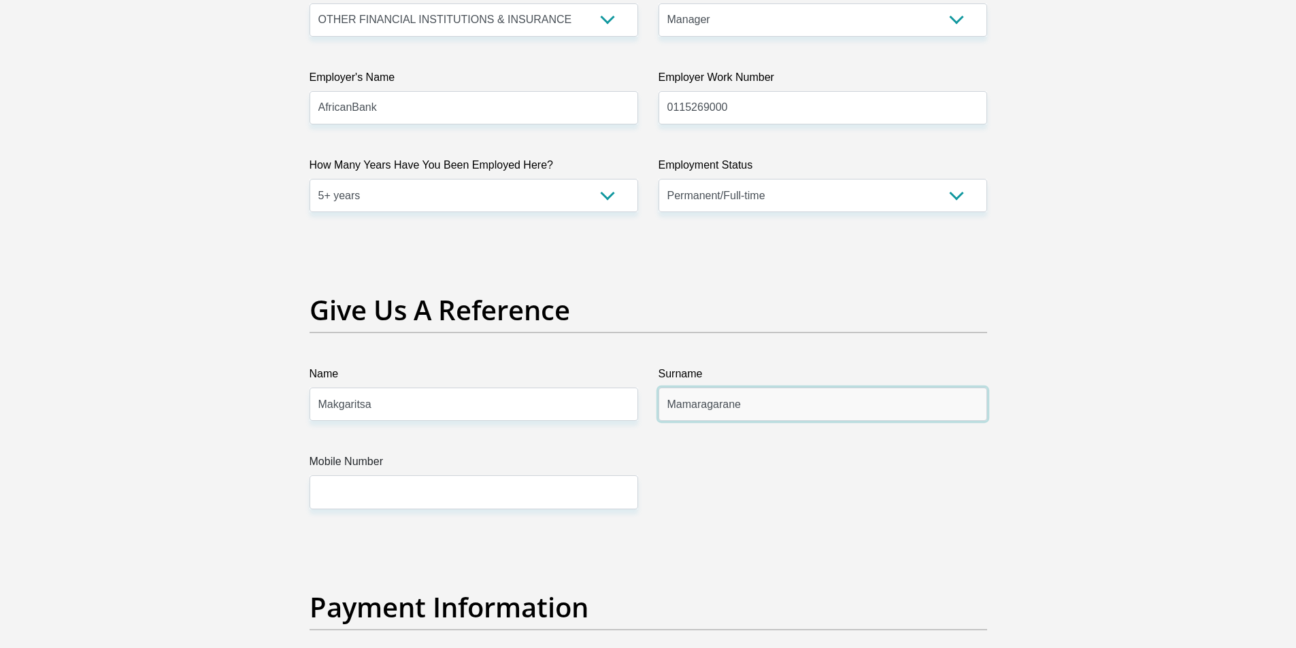
type input "Mamaragarane"
type input "0823140139"
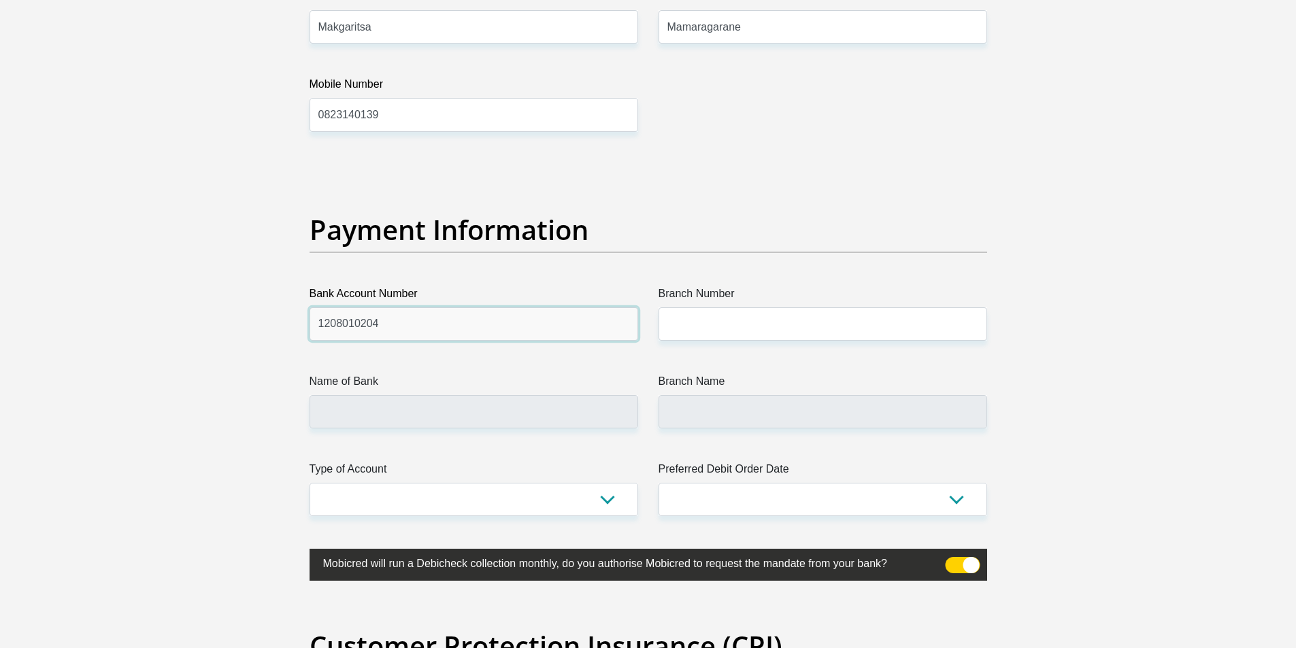
type input "1208010204"
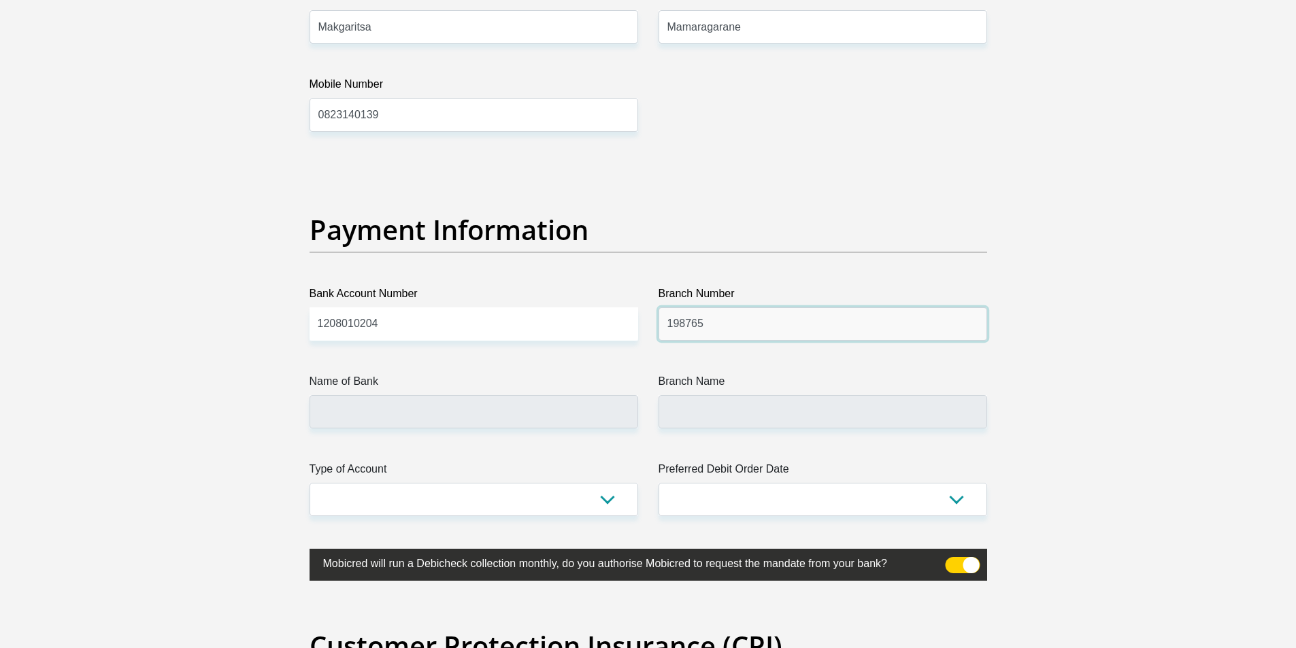
type input "198765"
type input "NEDBANK"
type input "NEDBANK SOUTH AFRICA"
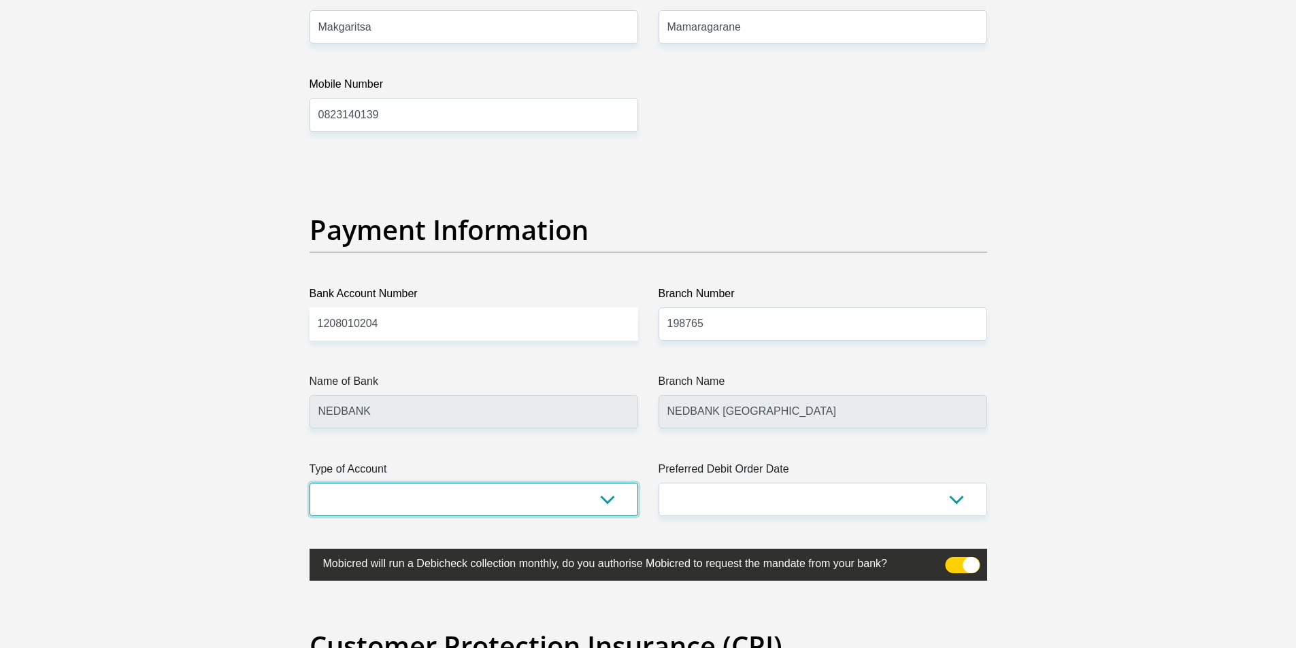
click at [444, 496] on select "Cheque Savings" at bounding box center [474, 499] width 329 height 33
select select "CUR"
click at [310, 483] on select "Cheque Savings" at bounding box center [474, 499] width 329 height 33
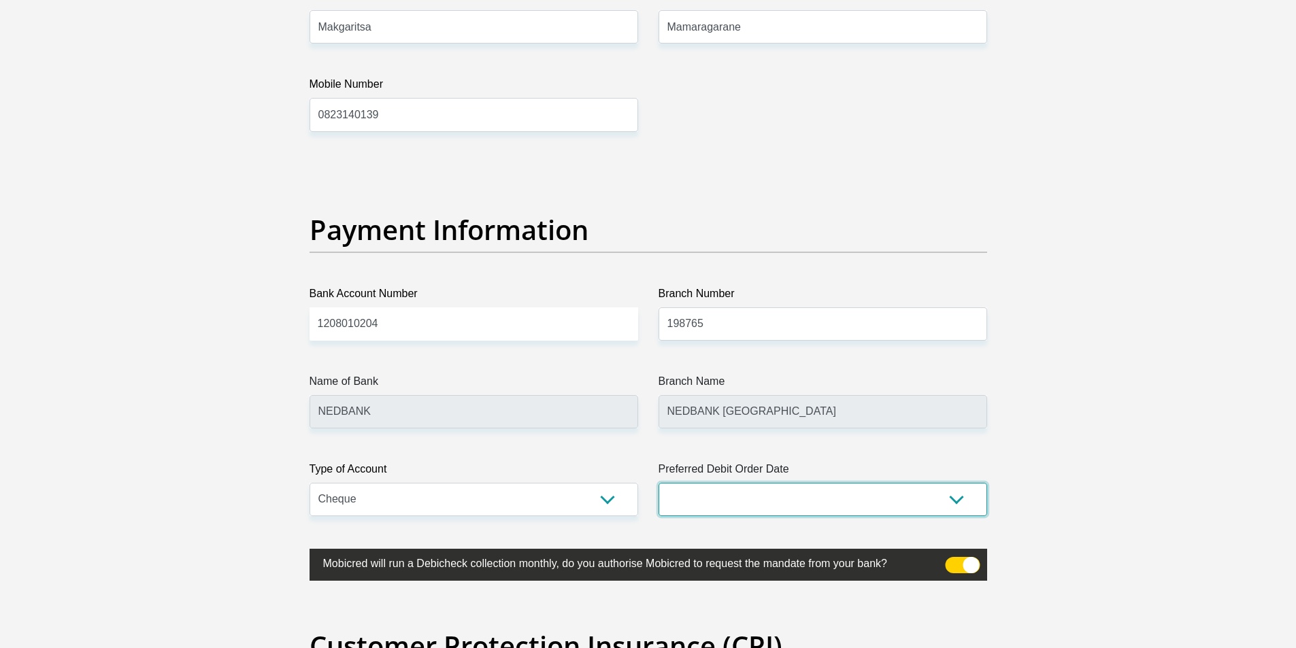
click at [766, 508] on select "1st 2nd 3rd 4th 5th 7th 18th 19th 20th 21st 22nd 23rd 24th 25th 26th 27th 28th …" at bounding box center [823, 499] width 329 height 33
select select "25"
click at [659, 483] on select "1st 2nd 3rd 4th 5th 7th 18th 19th 20th 21st 22nd 23rd 24th 25th 26th 27th 28th …" at bounding box center [823, 499] width 329 height 33
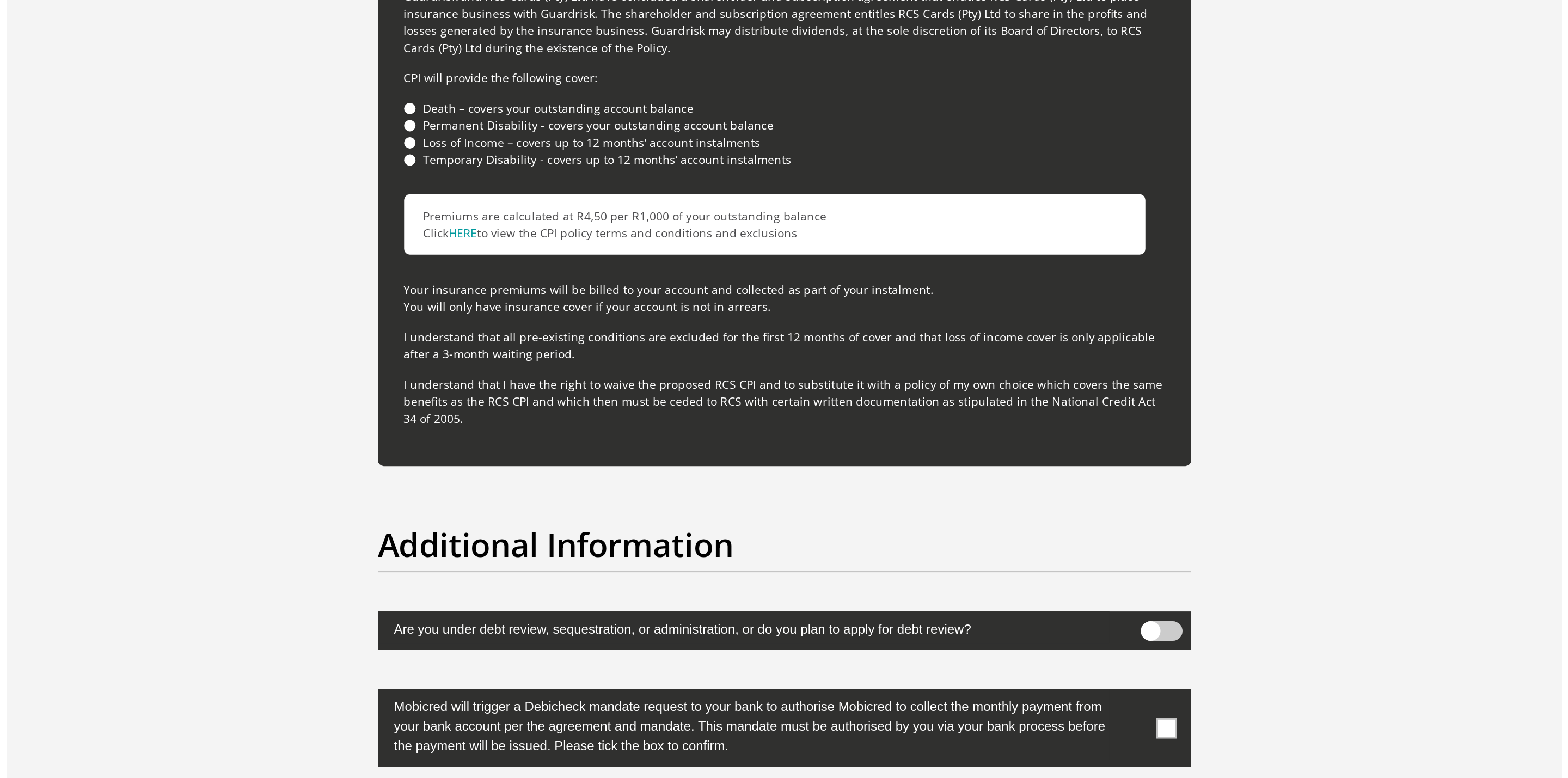
scroll to position [3176, 0]
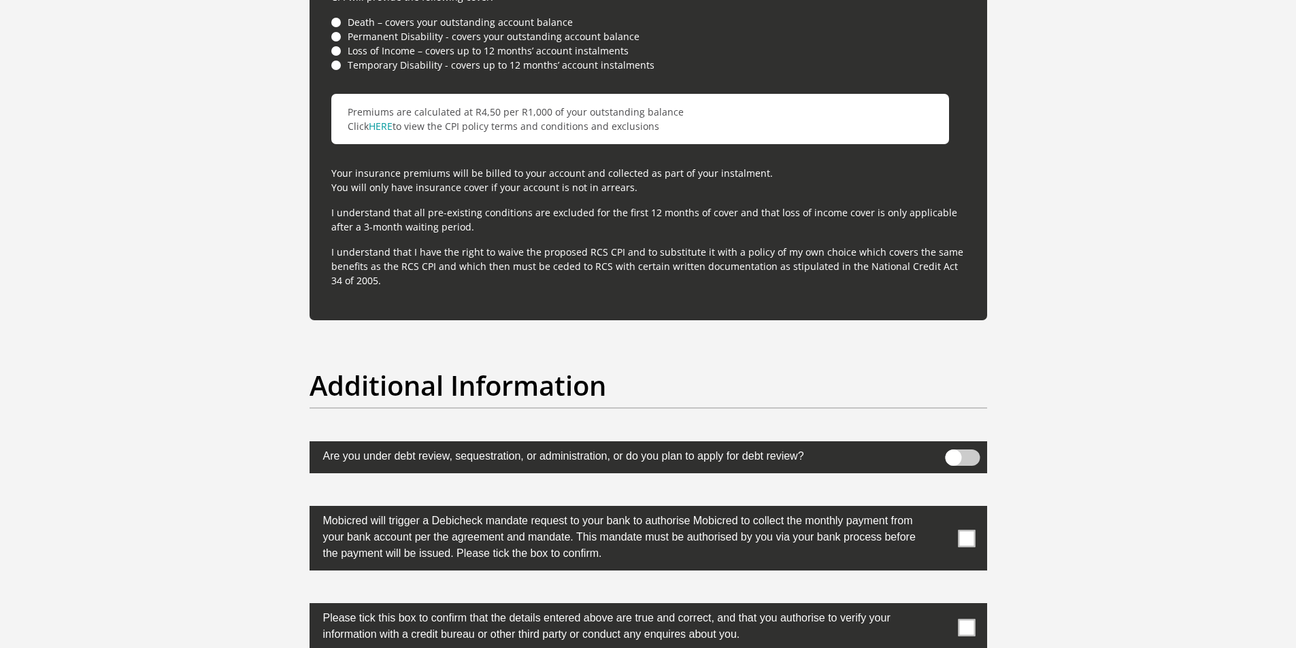
click at [966, 452] on span at bounding box center [962, 458] width 35 height 16
click at [953, 453] on input "checkbox" at bounding box center [953, 453] width 0 height 0
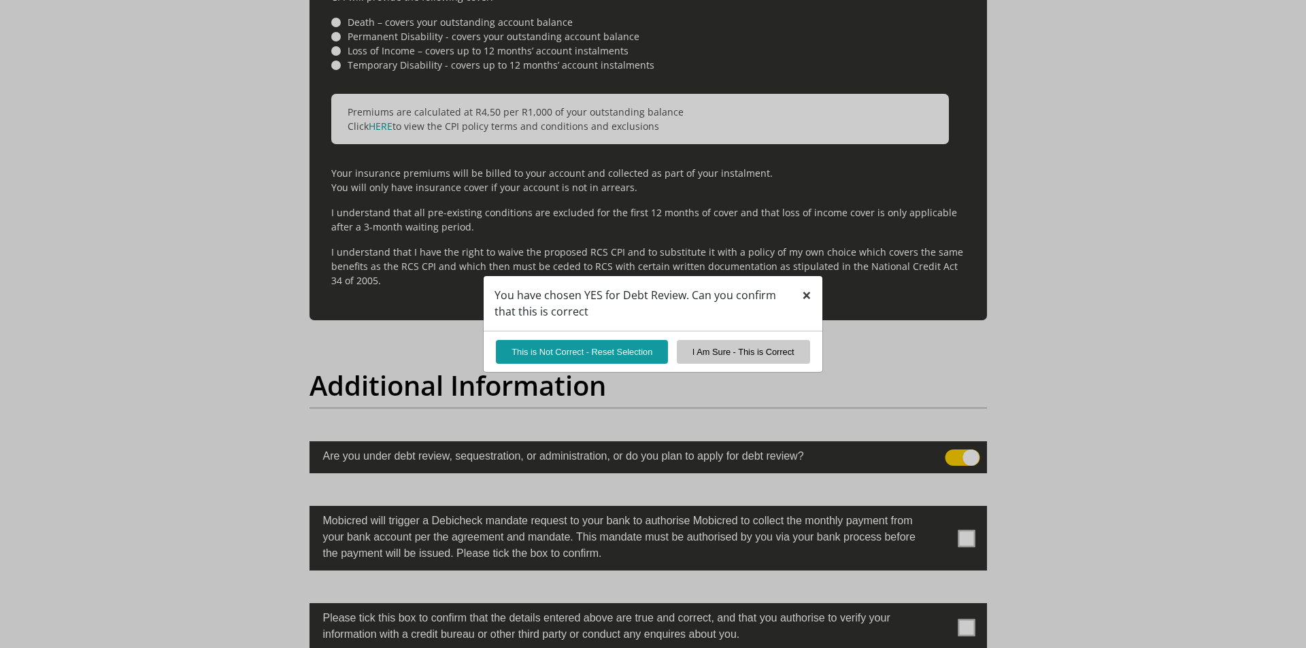
click at [806, 295] on span "×" at bounding box center [807, 295] width 10 height 22
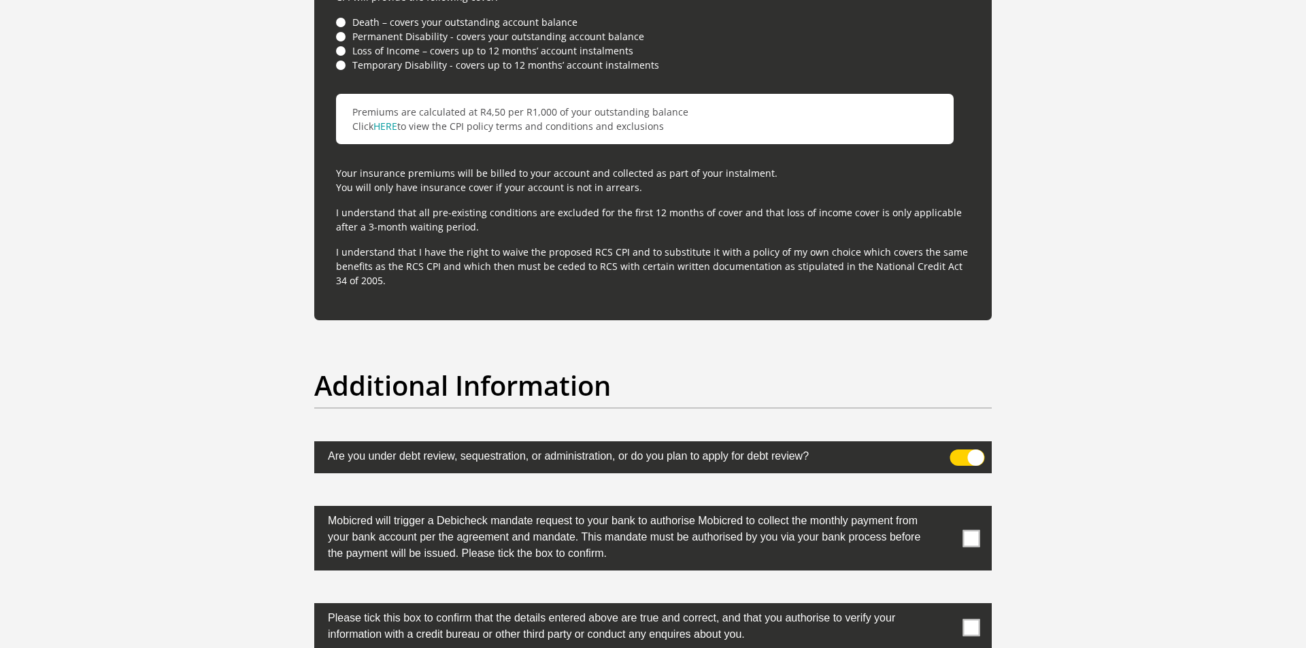
click at [961, 458] on span at bounding box center [968, 458] width 35 height 16
click at [958, 453] on input "checkbox" at bounding box center [958, 453] width 0 height 0
click at [973, 540] on span at bounding box center [971, 538] width 17 height 17
click at [944, 510] on input "checkbox" at bounding box center [944, 510] width 0 height 0
click at [972, 631] on span at bounding box center [971, 627] width 17 height 17
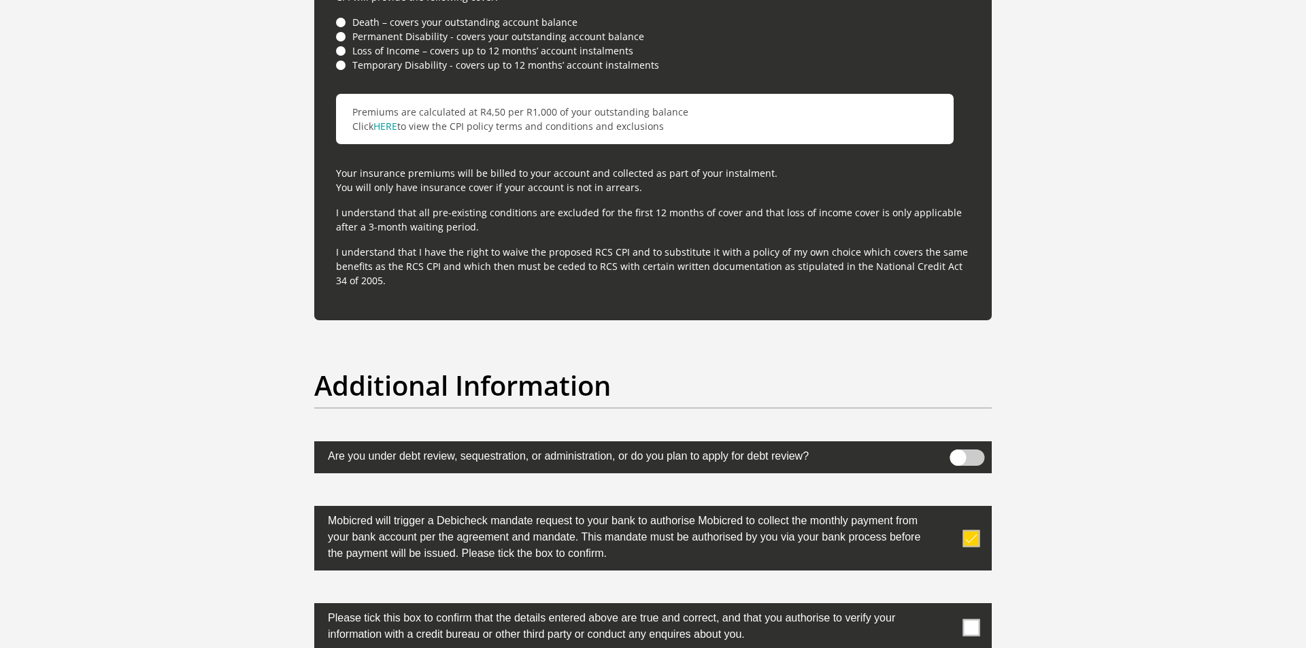
click at [944, 607] on input "checkbox" at bounding box center [944, 607] width 0 height 0
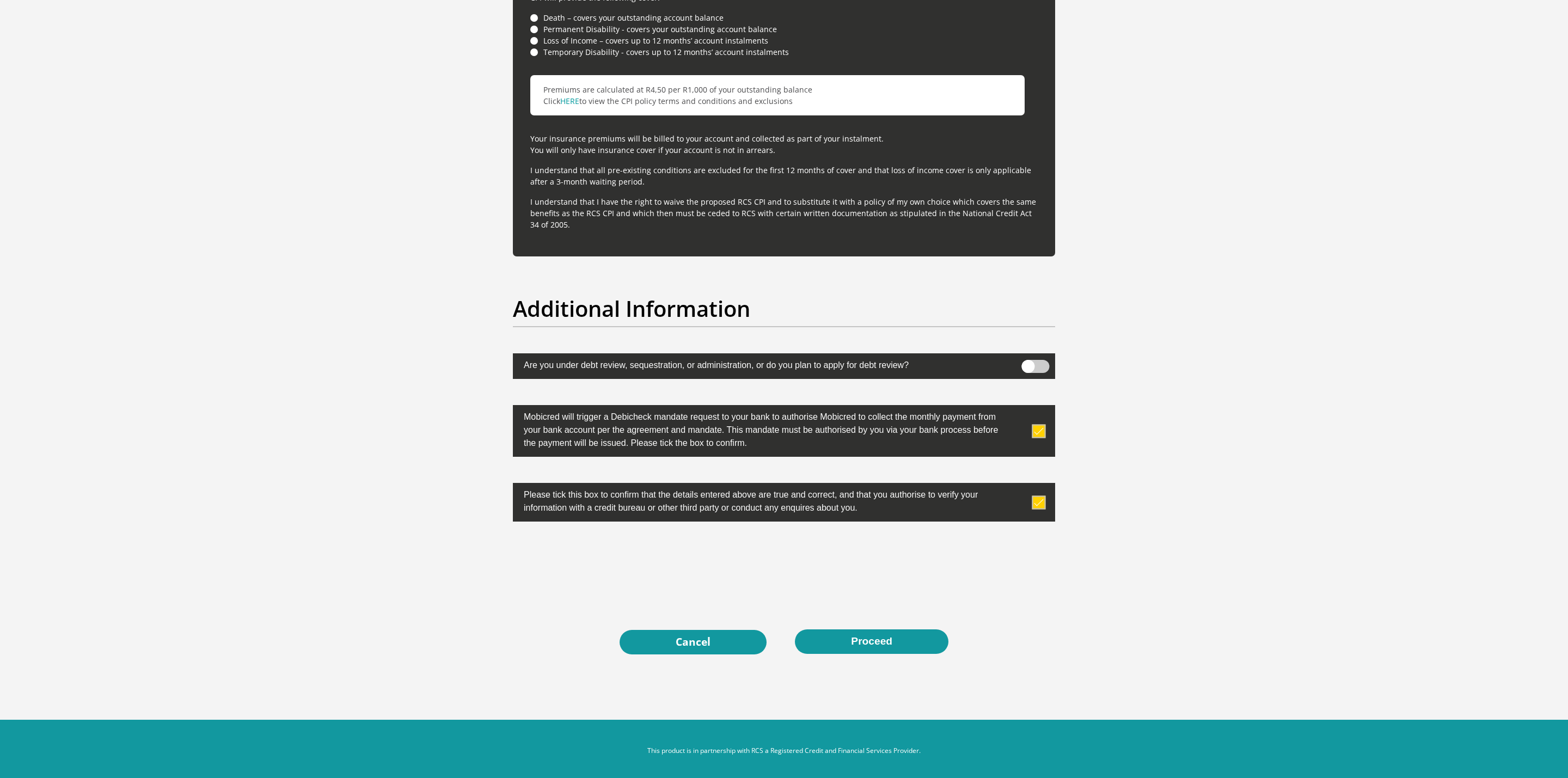
click at [850, 519] on button "Proceed" at bounding box center [871, 642] width 154 height 25
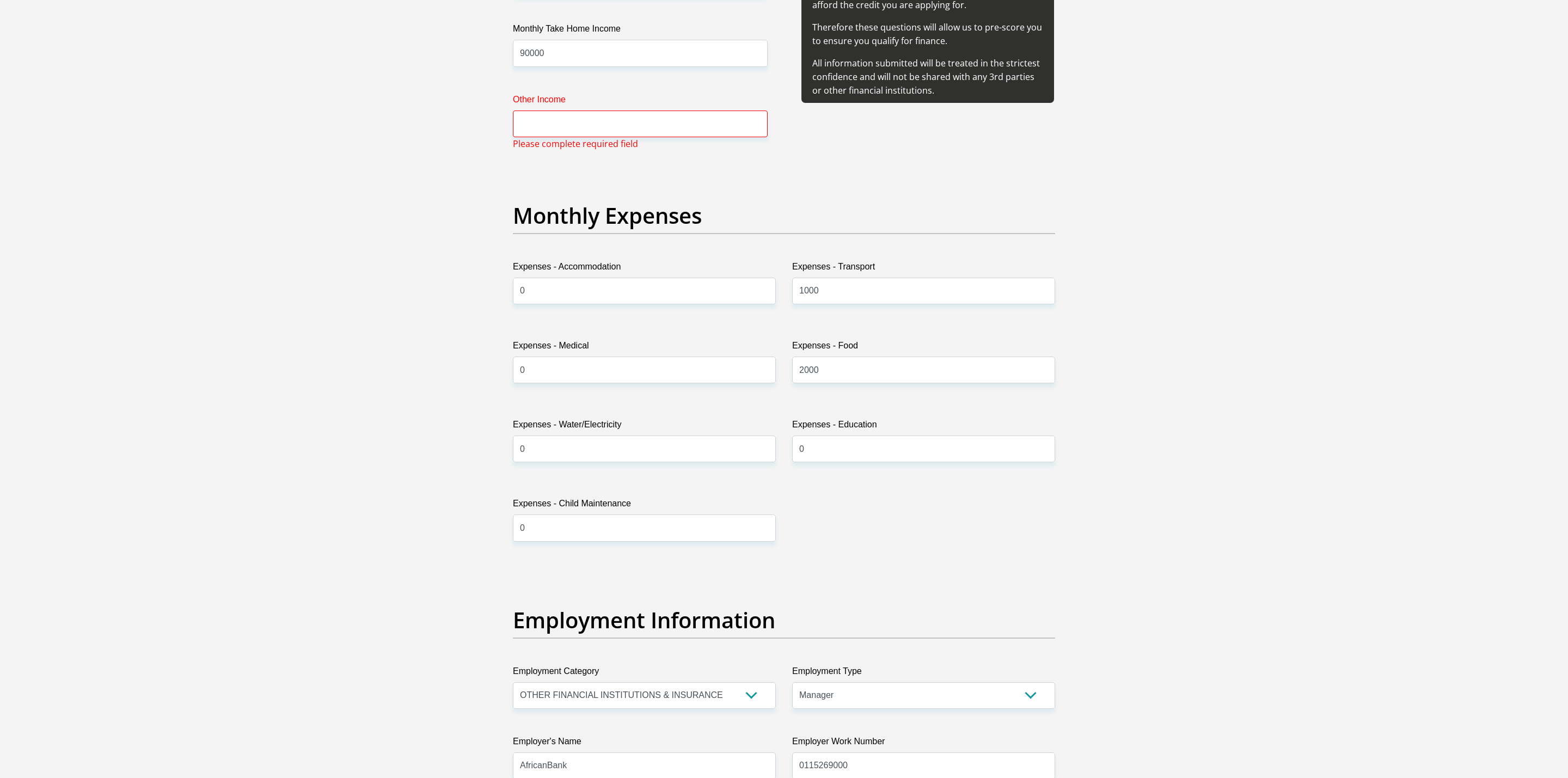
scroll to position [1407, 0]
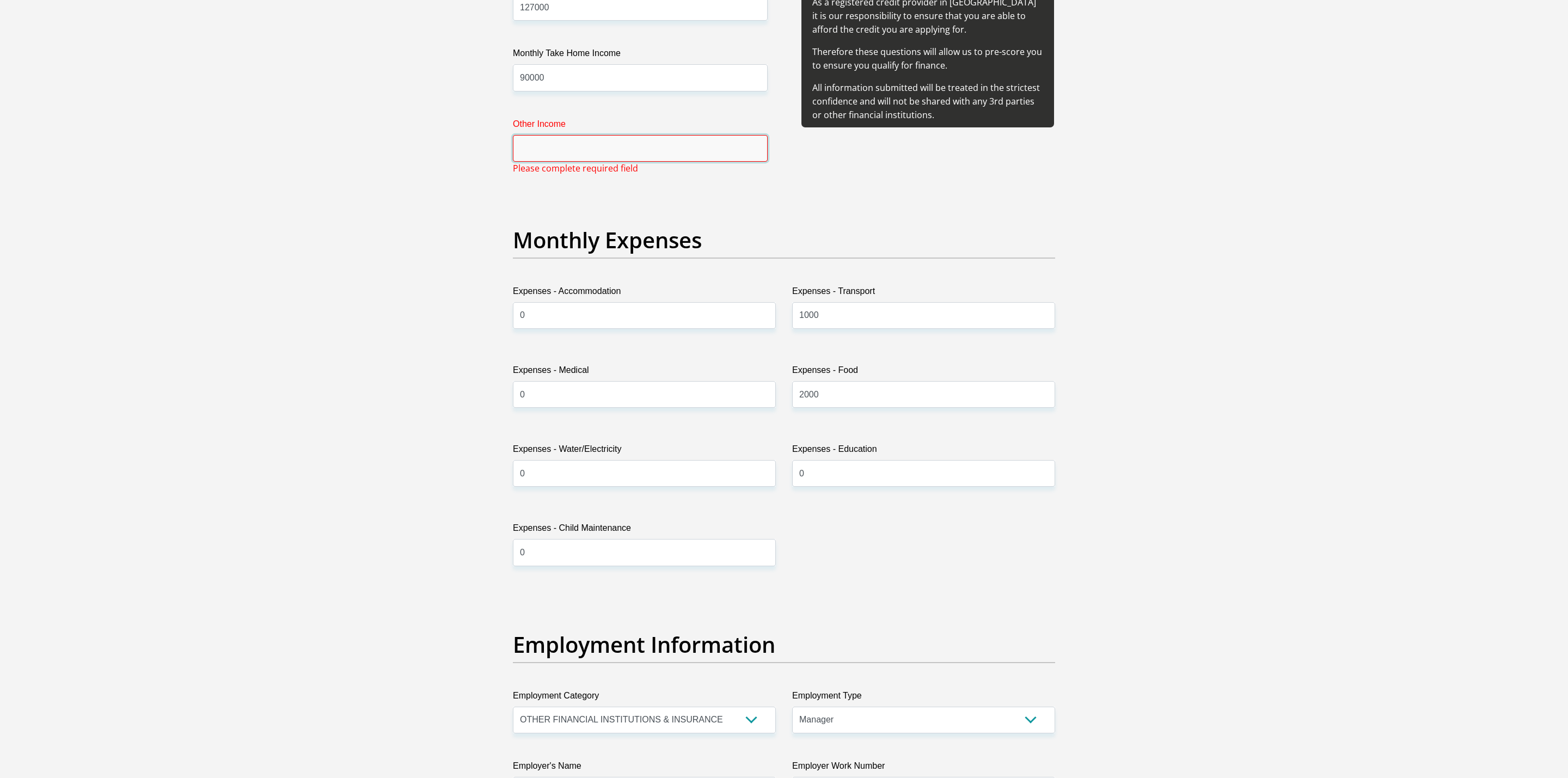
click at [634, 141] on input "Other Income" at bounding box center [640, 148] width 254 height 26
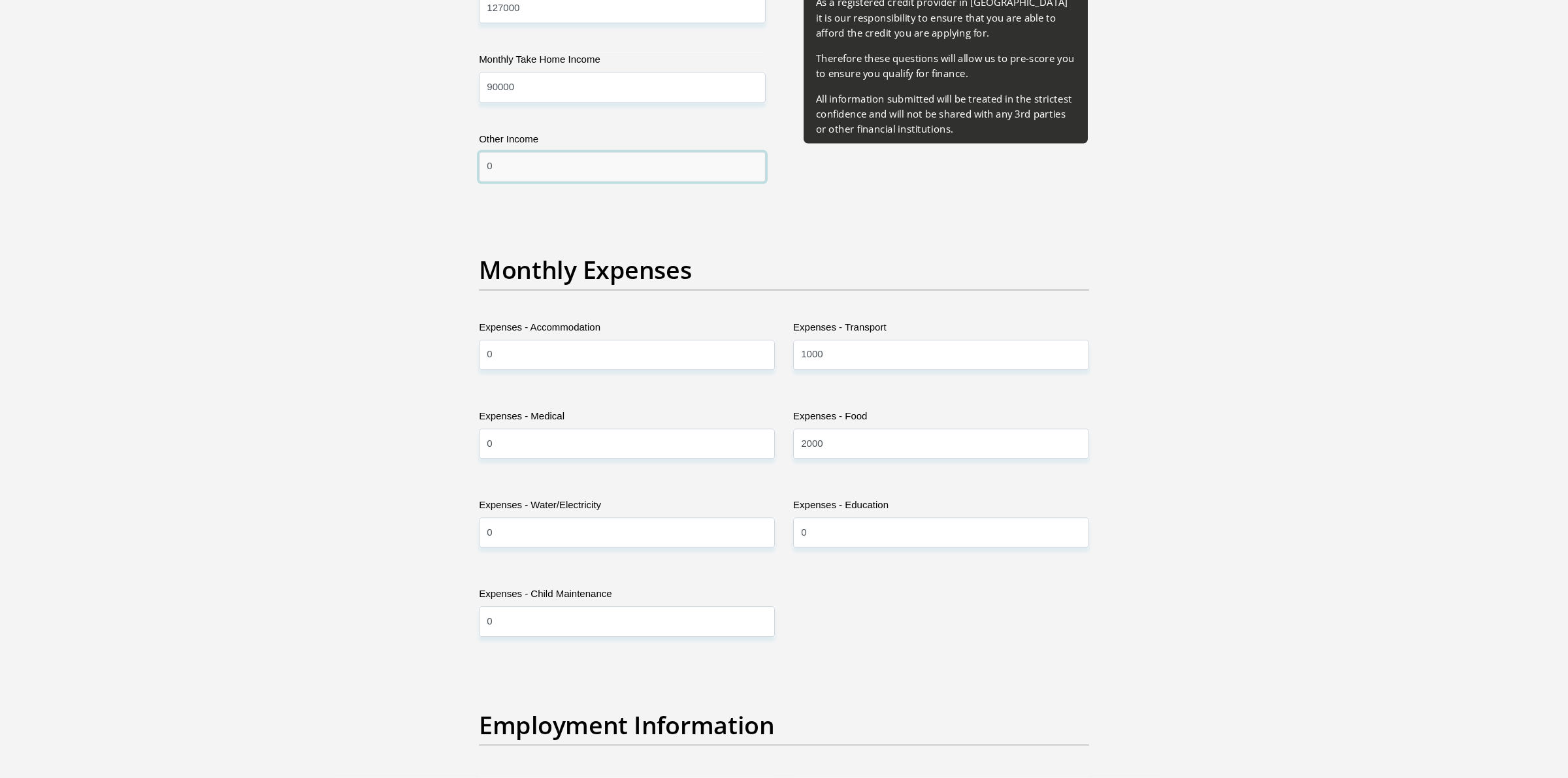
scroll to position [1689, 0]
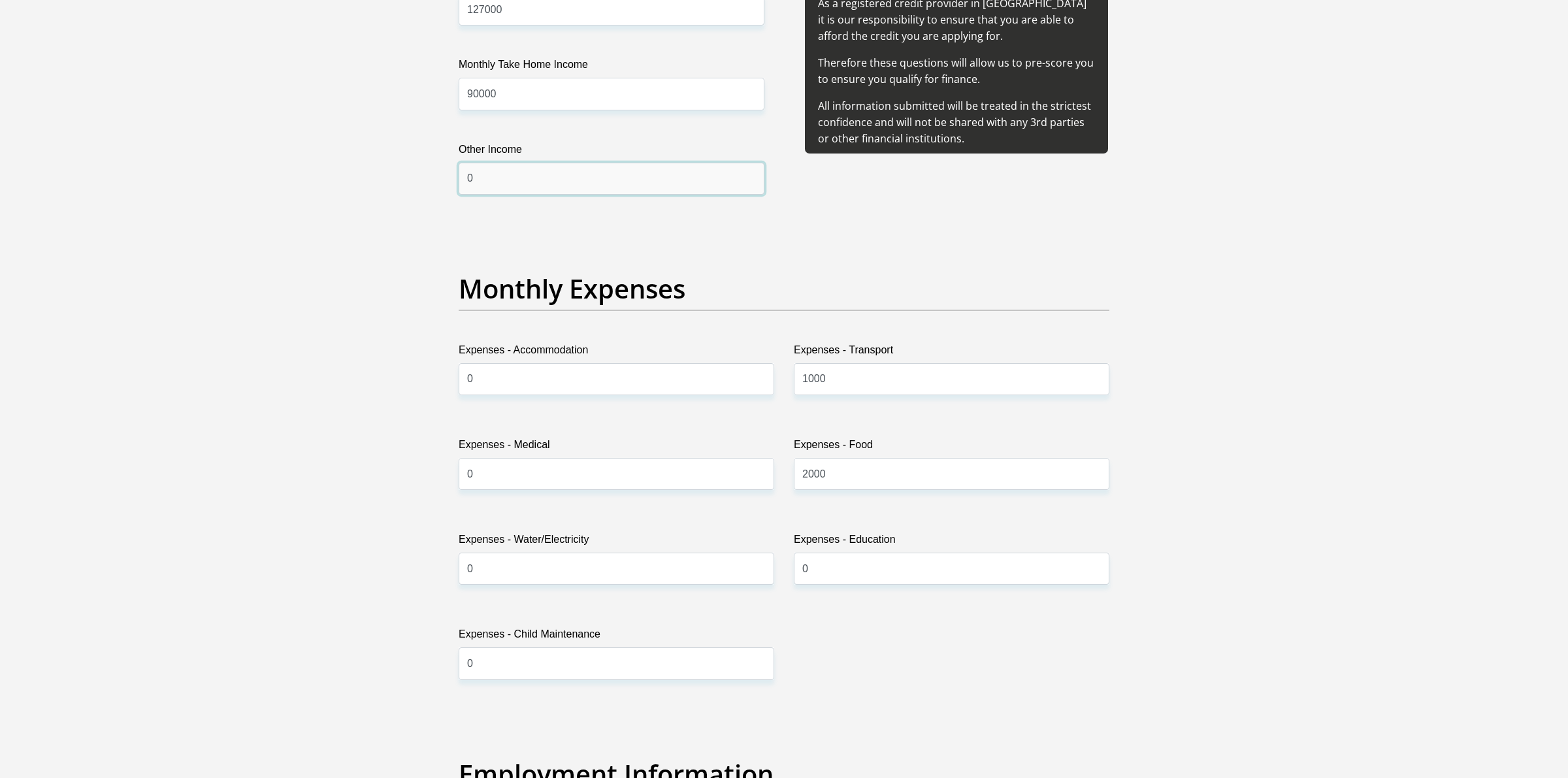
type input "0"
click at [1181, 622] on section "Personal Details Title Mr Ms Mrs Dr Other First Name DeviBalayya Surname Muruga…" at bounding box center [784, 678] width 1568 height 4618
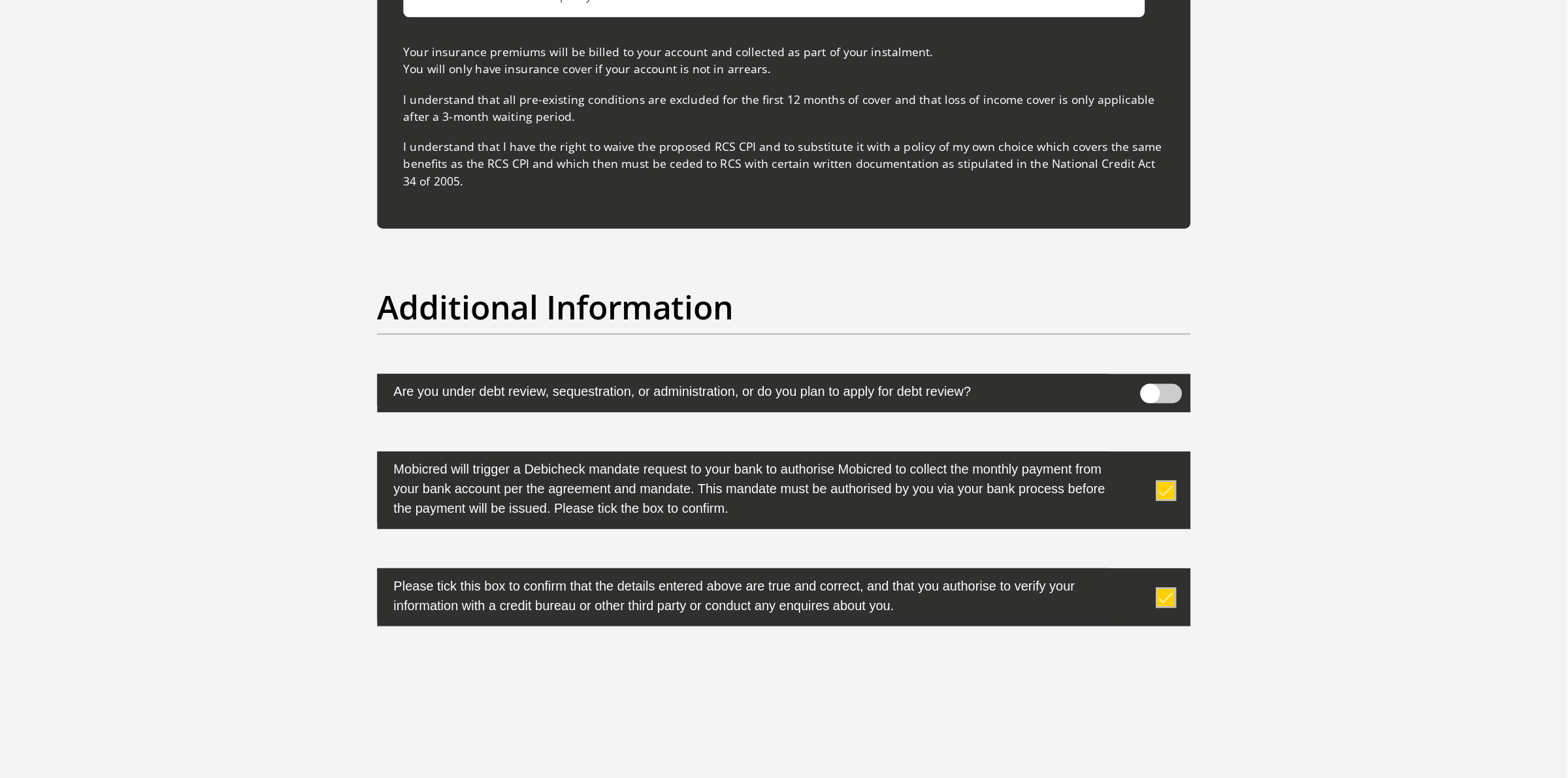
scroll to position [3936, 0]
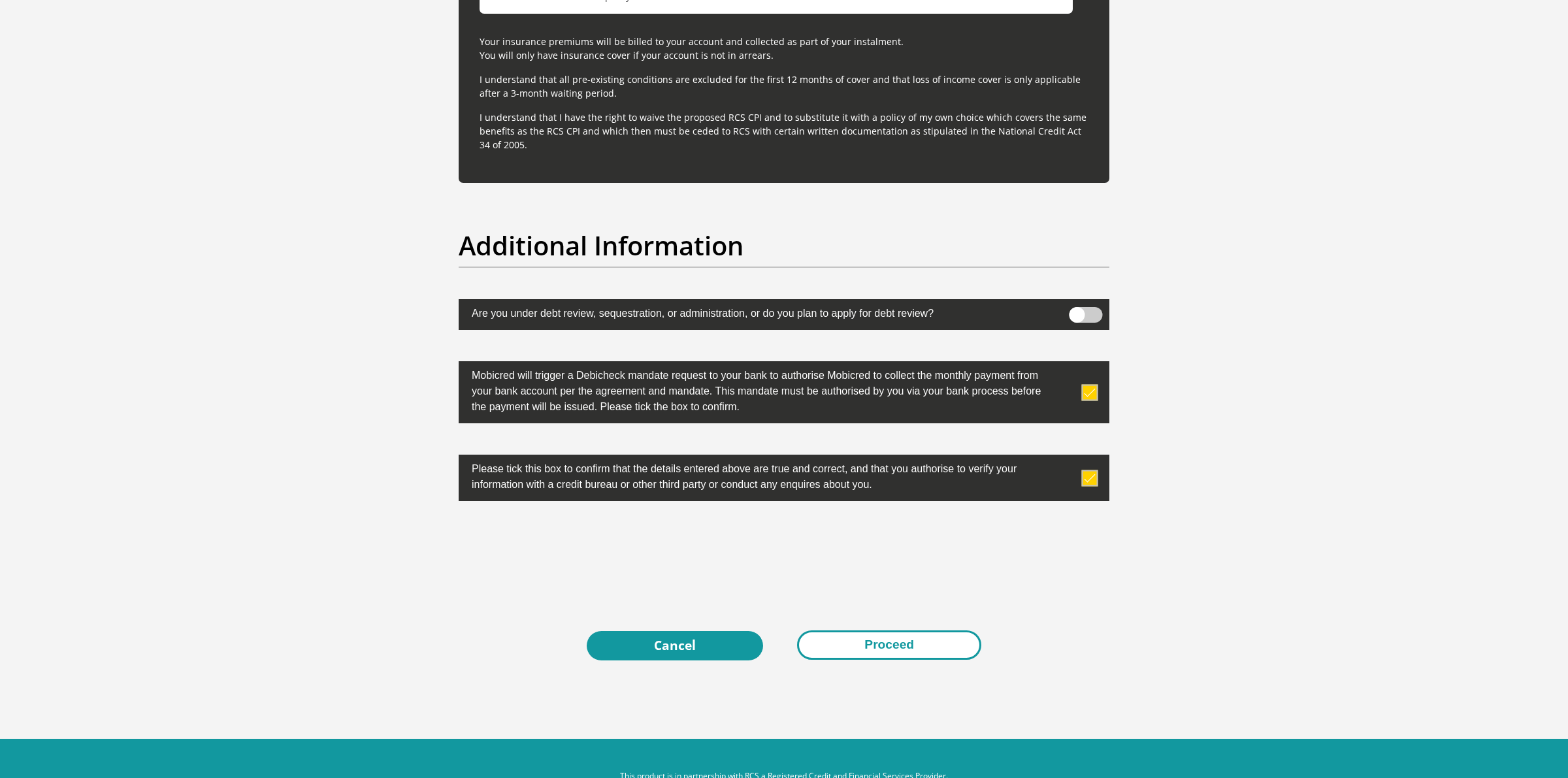
click at [892, 622] on button "Proceed" at bounding box center [889, 645] width 184 height 30
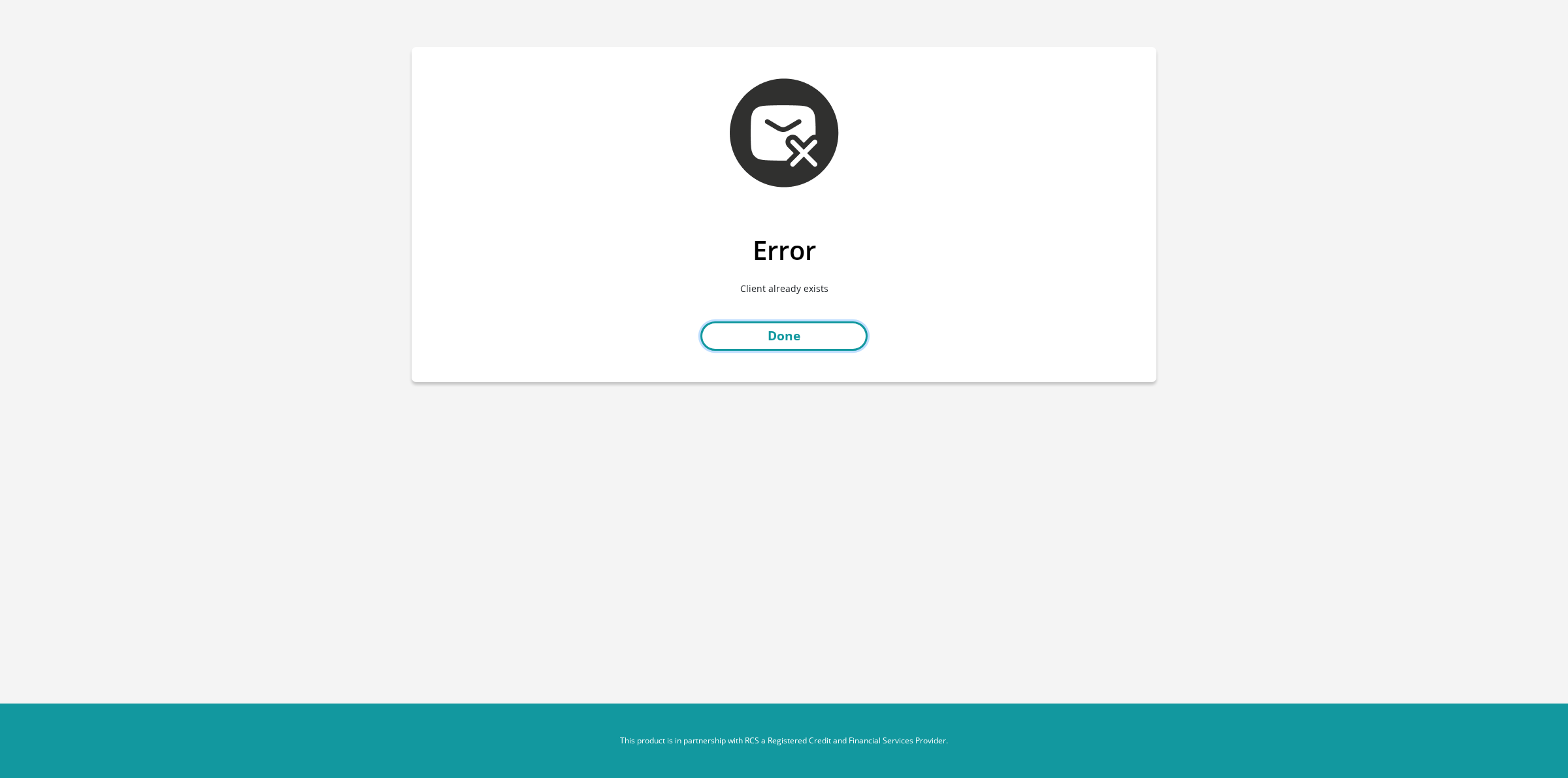
click at [846, 345] on link "Done" at bounding box center [784, 336] width 167 height 30
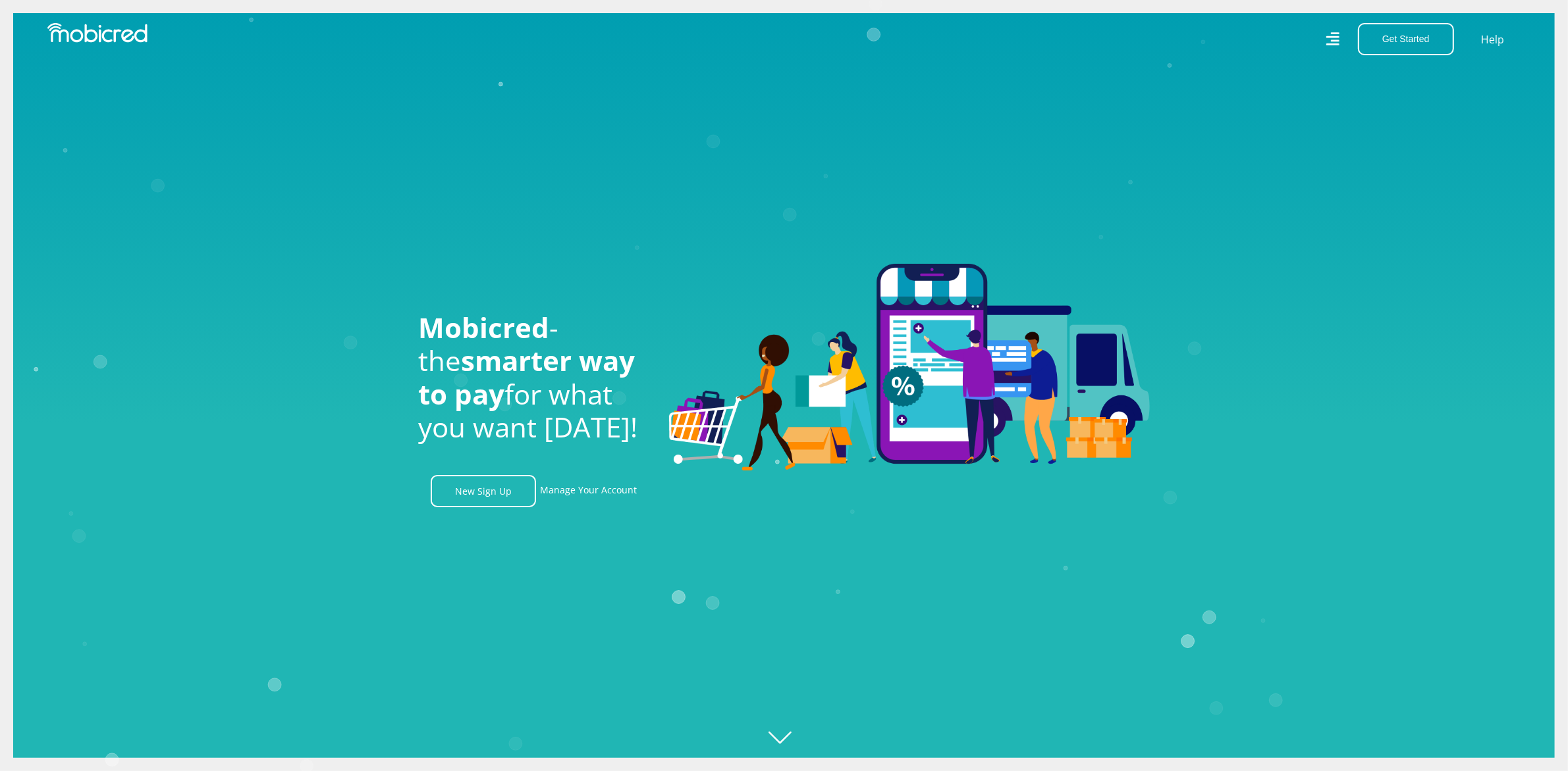
click at [1342, 41] on div "Get Started Open an Account Account Holder Login Help" at bounding box center [1158, 39] width 747 height 32
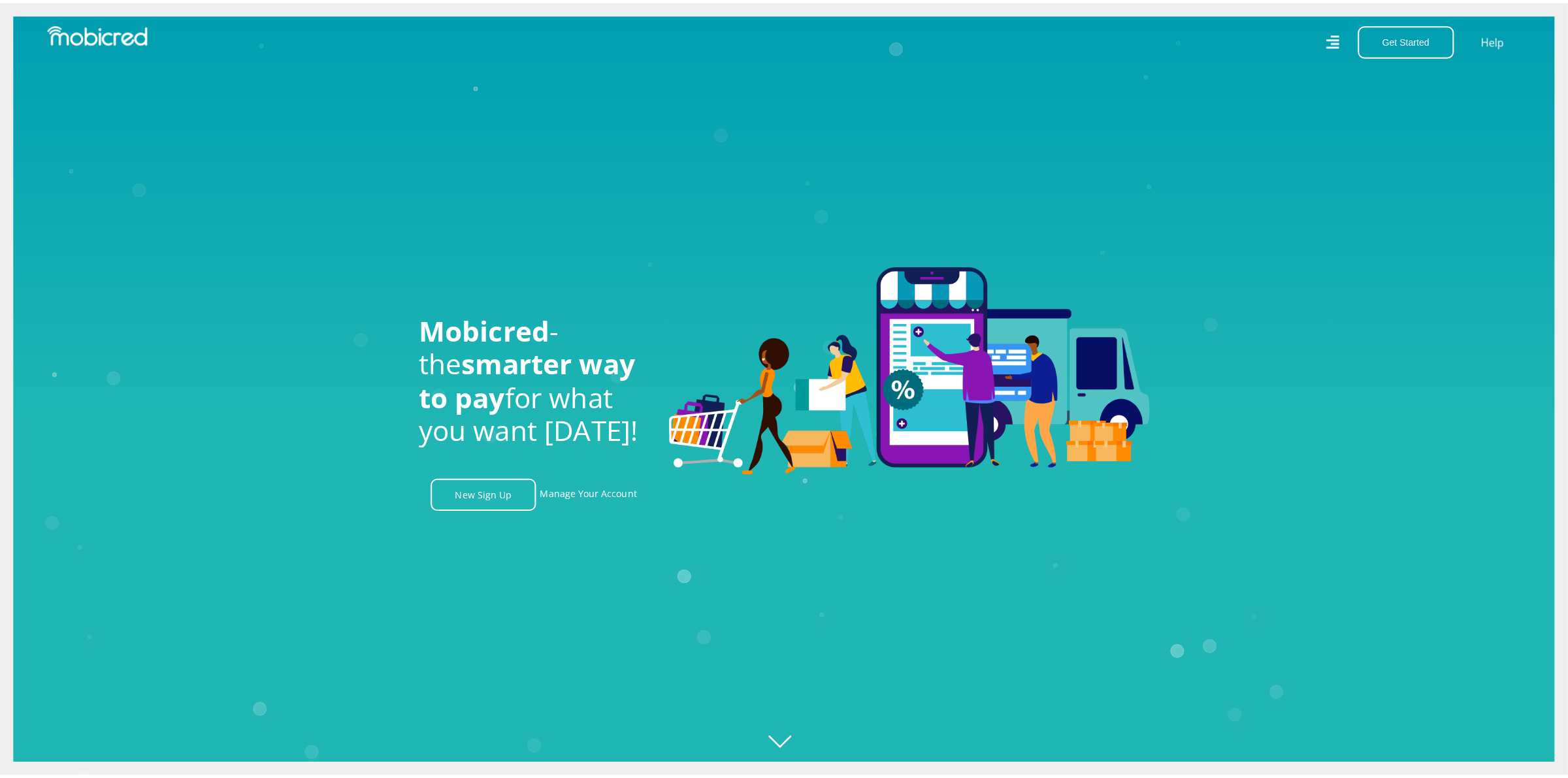
scroll to position [0, 931]
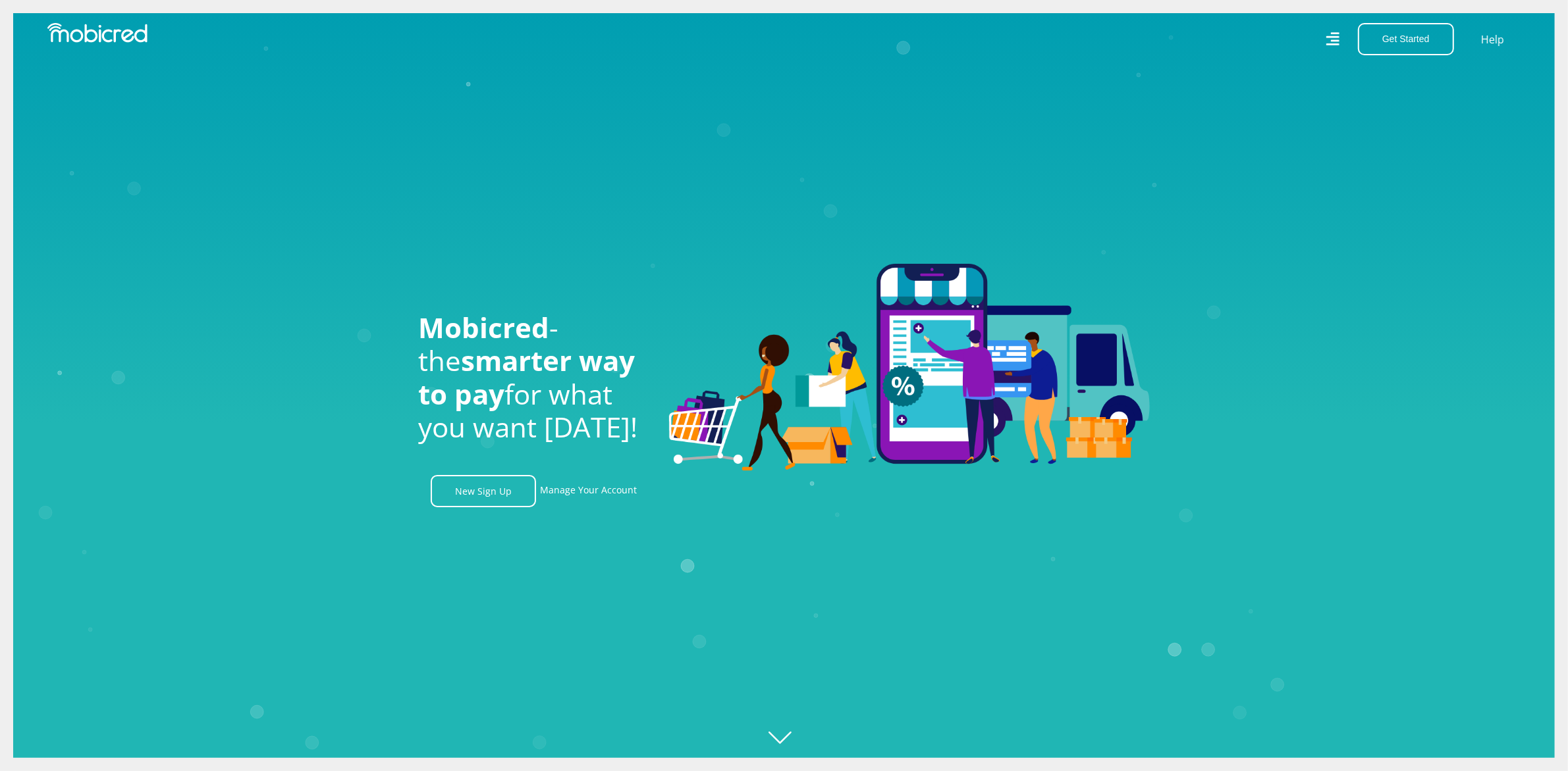
click at [1339, 44] on icon at bounding box center [1333, 39] width 14 height 14
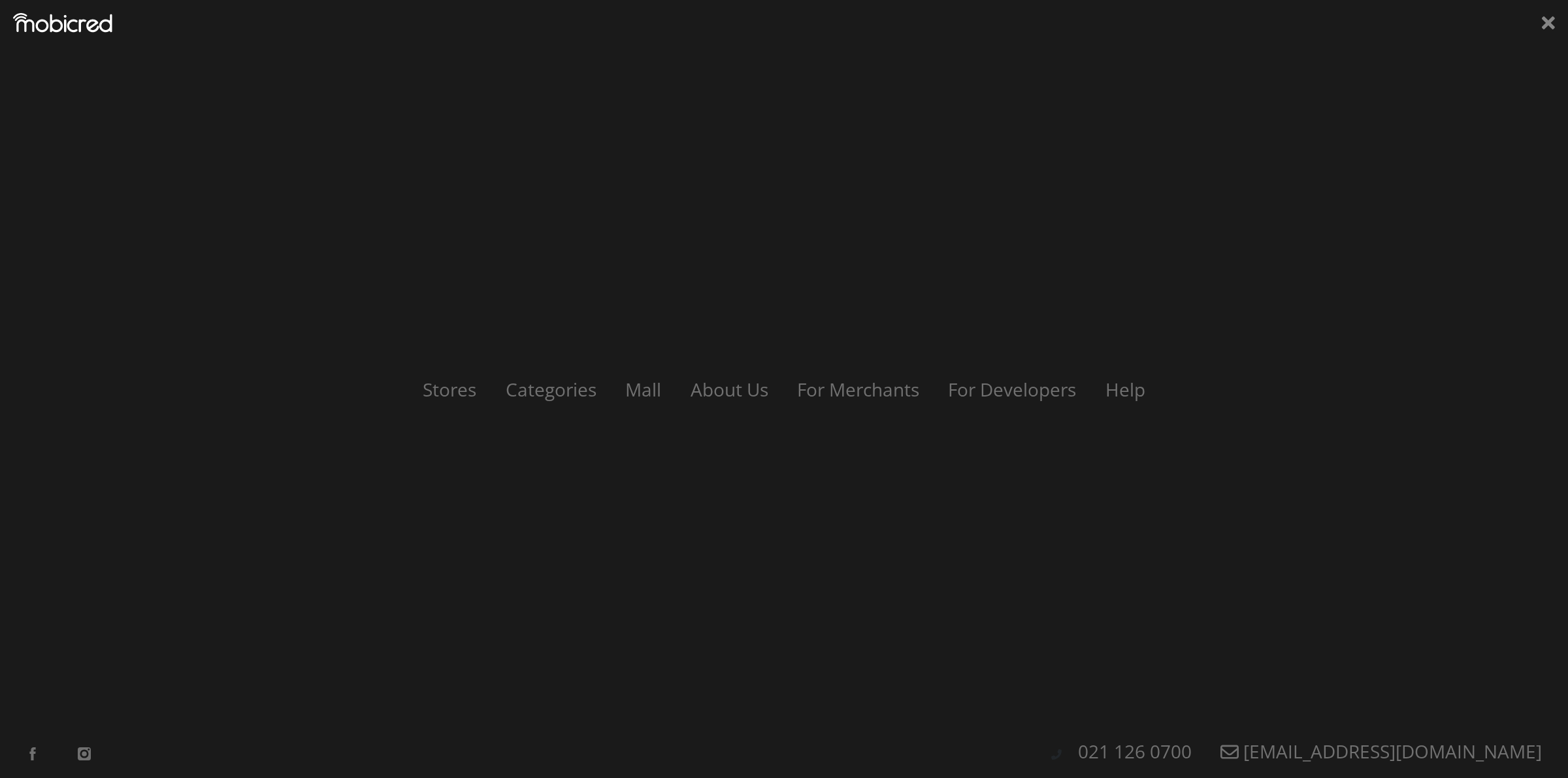
scroll to position [0, 2759]
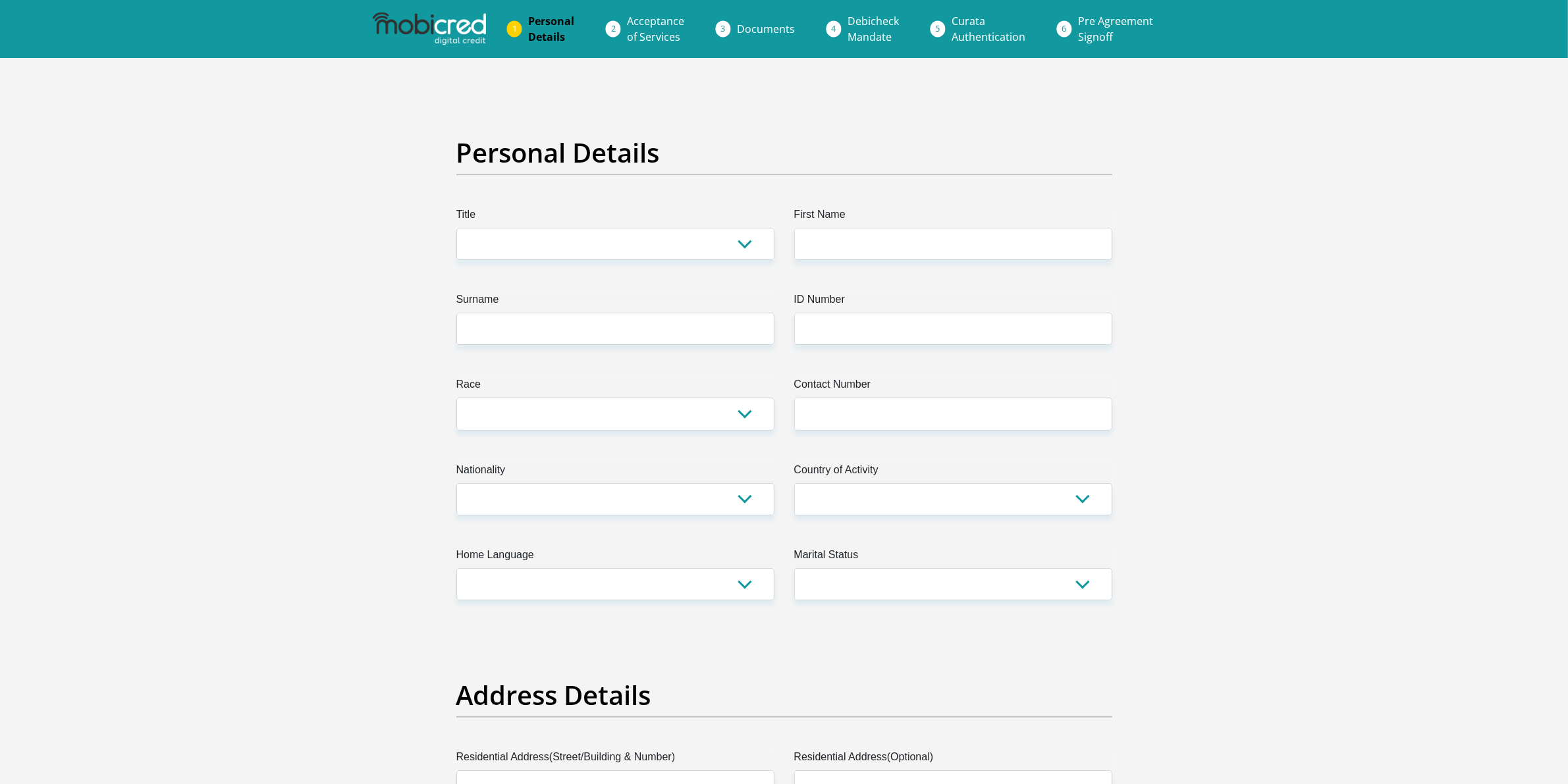
click at [424, 26] on img at bounding box center [429, 29] width 113 height 33
